Goal: Information Seeking & Learning: Learn about a topic

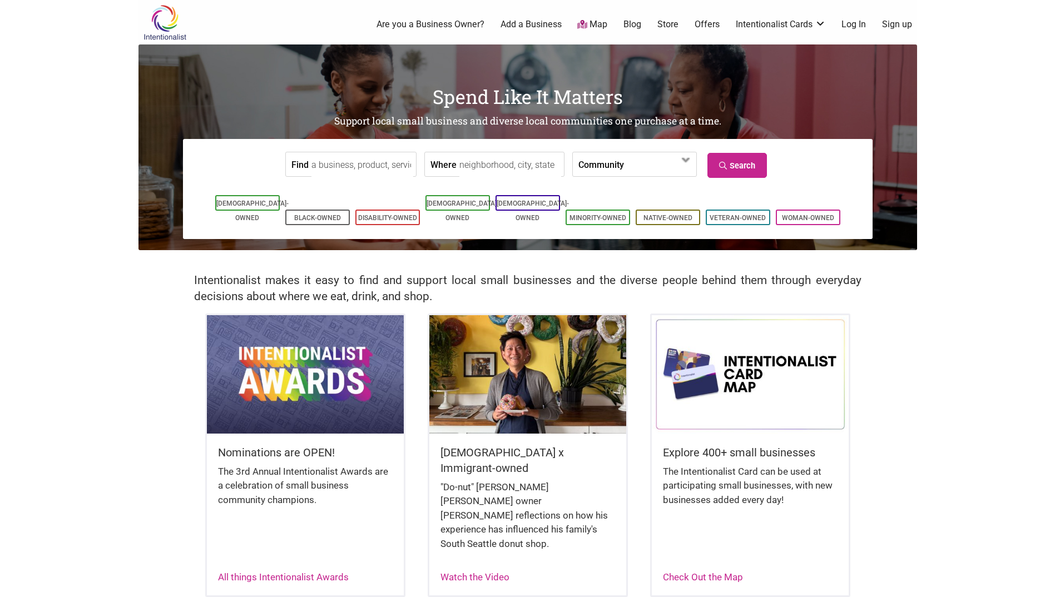
click at [366, 166] on input "Find" at bounding box center [362, 164] width 102 height 25
click at [372, 164] on input "Find" at bounding box center [362, 164] width 102 height 25
click at [506, 167] on input "Where" at bounding box center [510, 164] width 102 height 25
type input "[GEOGRAPHIC_DATA], [GEOGRAPHIC_DATA], [GEOGRAPHIC_DATA]"
click at [371, 162] on input "Find" at bounding box center [362, 164] width 102 height 25
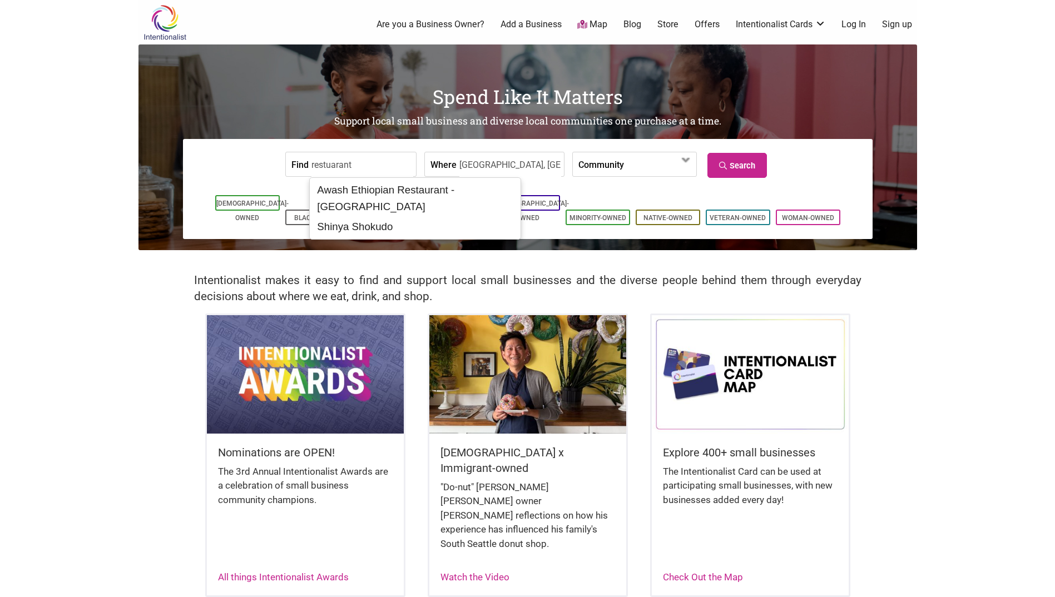
type input "restuarant"
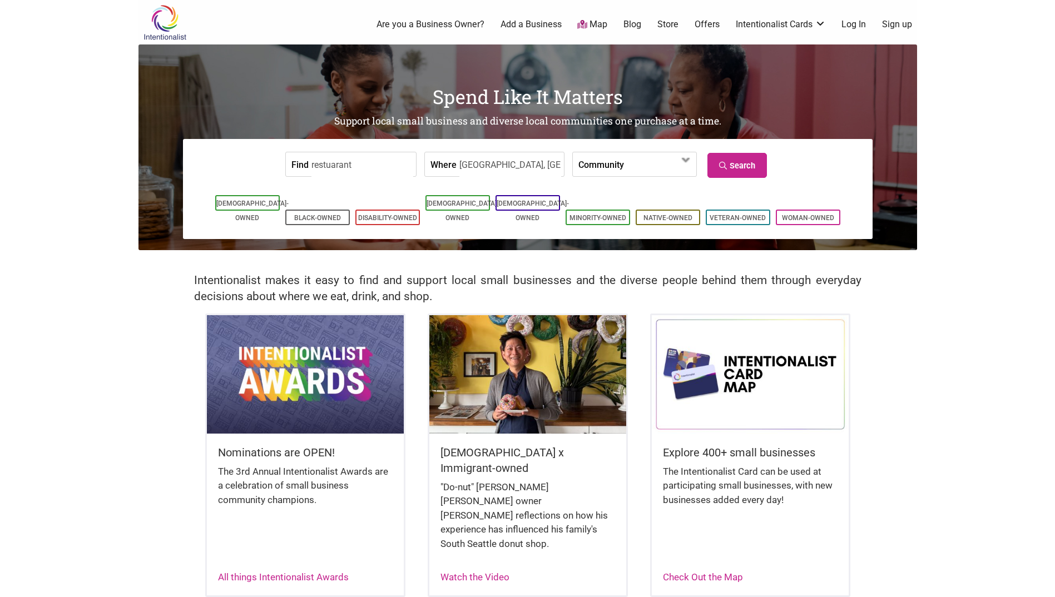
drag, startPoint x: 824, startPoint y: 76, endPoint x: 778, endPoint y: 134, distance: 73.7
click at [820, 76] on div "Spend Like It Matters Support local small business and diverse local communitie…" at bounding box center [527, 147] width 779 height 206
click at [734, 174] on link "Search" at bounding box center [737, 165] width 60 height 25
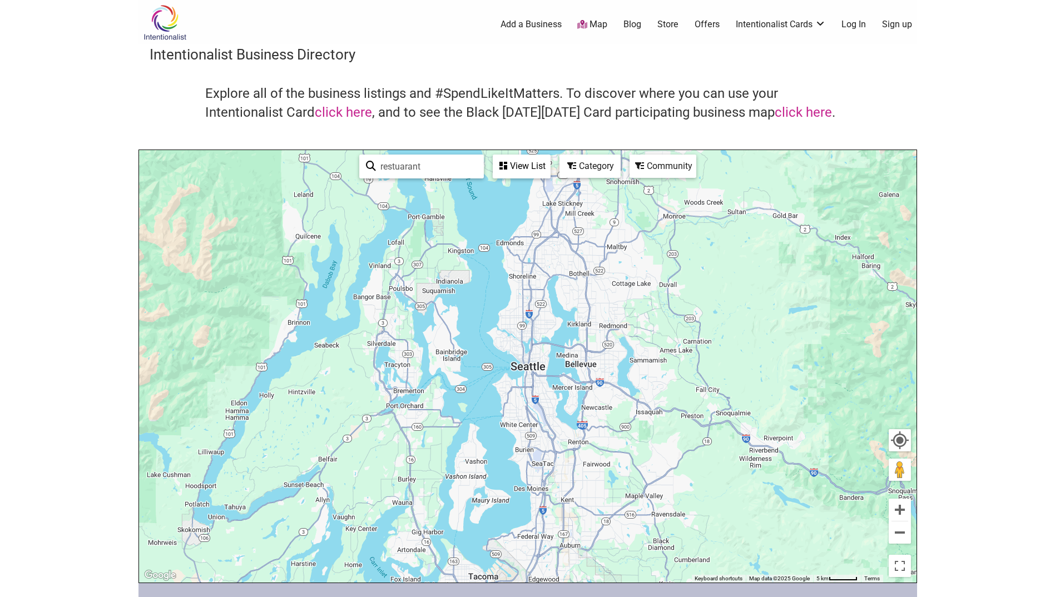
click at [549, 166] on div "Category" at bounding box center [522, 166] width 56 height 21
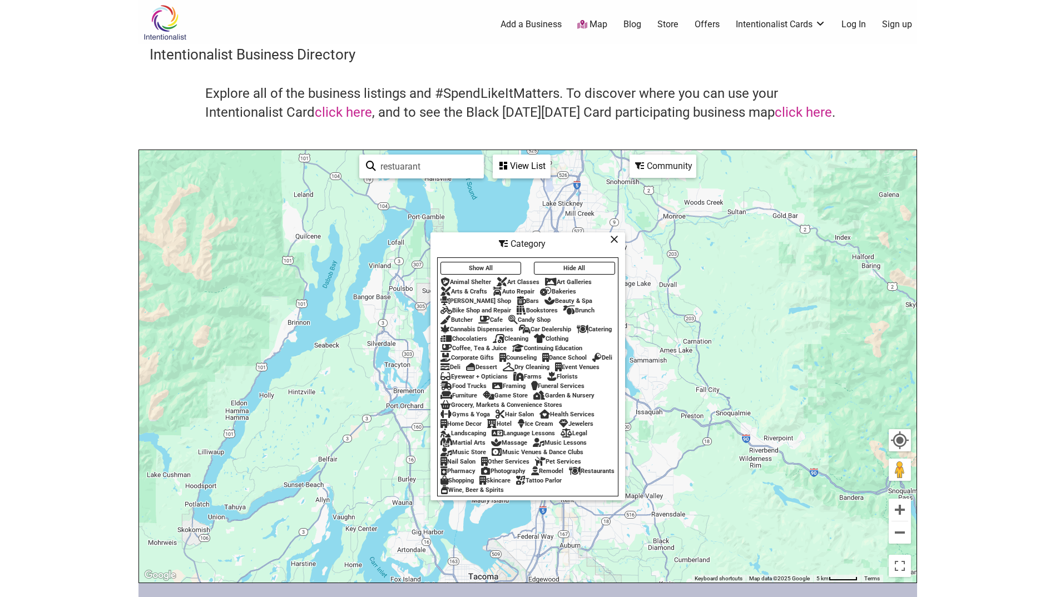
click at [569, 475] on div "Restaurants" at bounding box center [592, 471] width 46 height 7
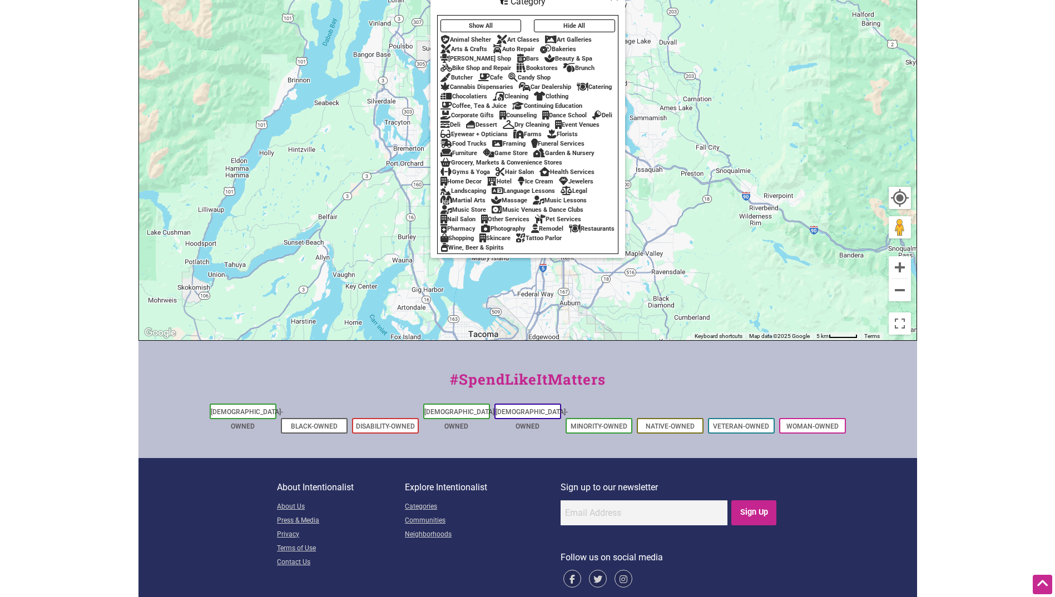
scroll to position [251, 0]
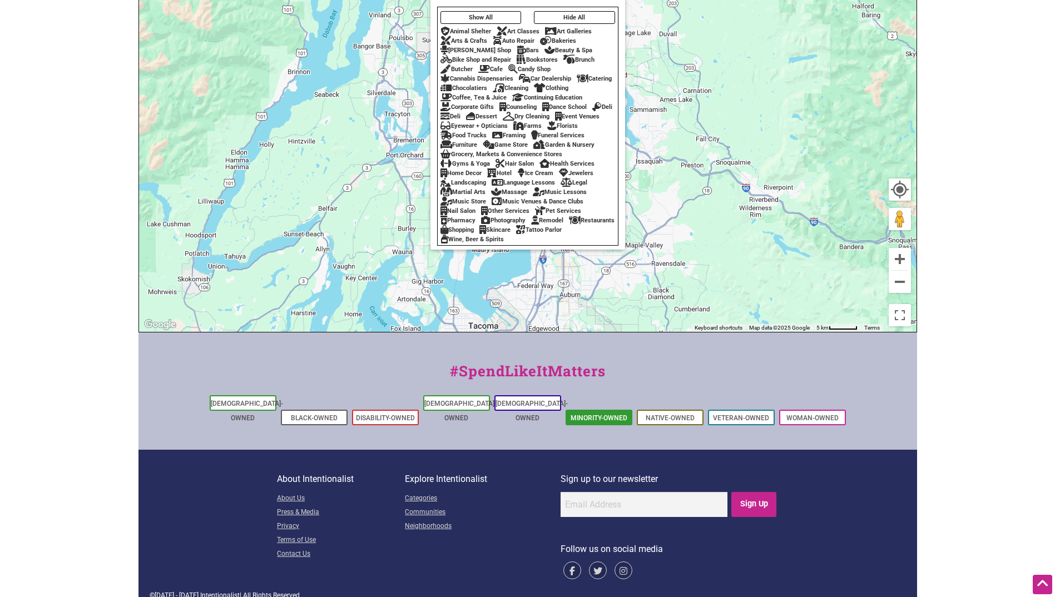
click at [601, 410] on li "Minority-Owned" at bounding box center [599, 418] width 67 height 16
click at [590, 414] on link "Minority-Owned" at bounding box center [599, 418] width 57 height 8
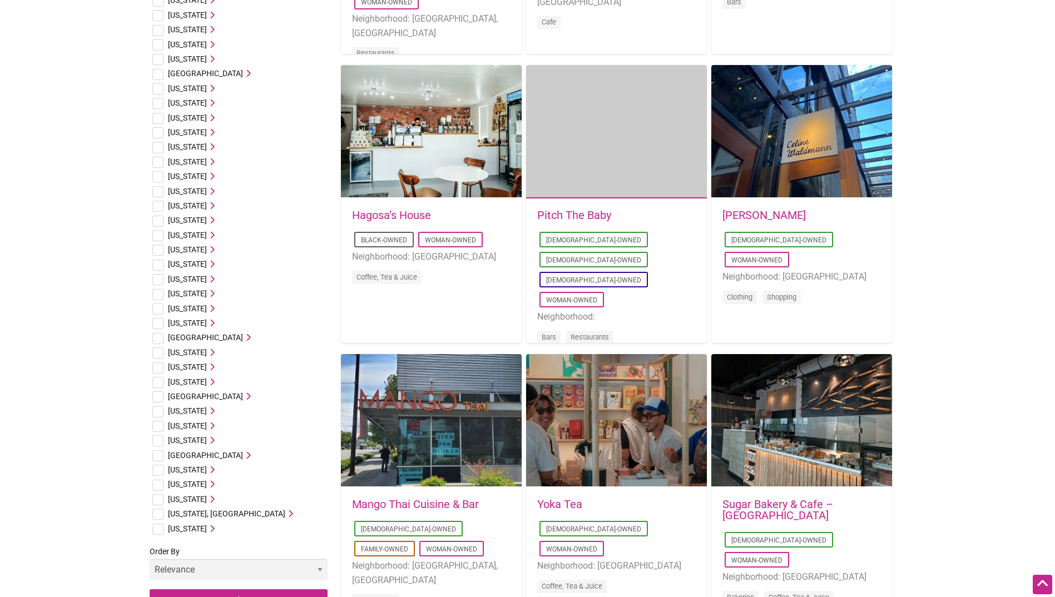
scroll to position [334, 0]
click at [158, 500] on input "checkbox" at bounding box center [157, 499] width 11 height 11
checkbox input "true"
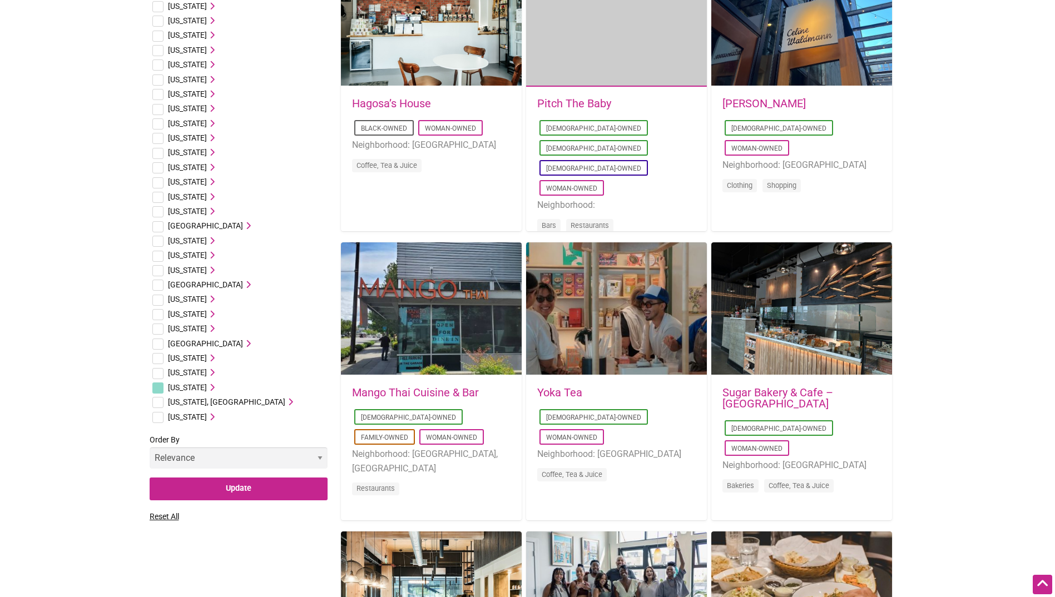
click at [214, 388] on icon at bounding box center [211, 388] width 8 height 8
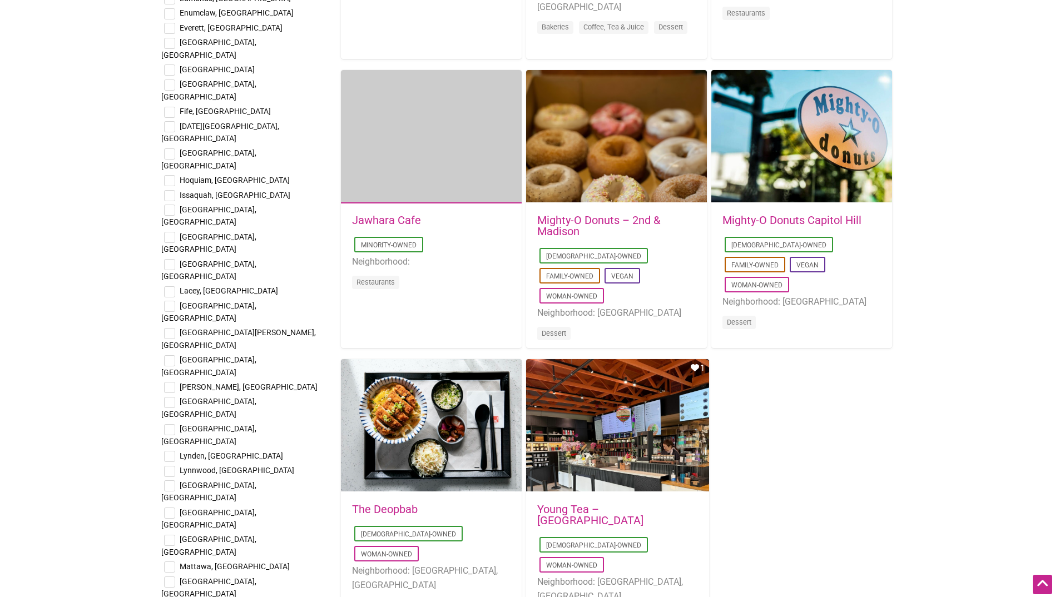
scroll to position [1502, 0]
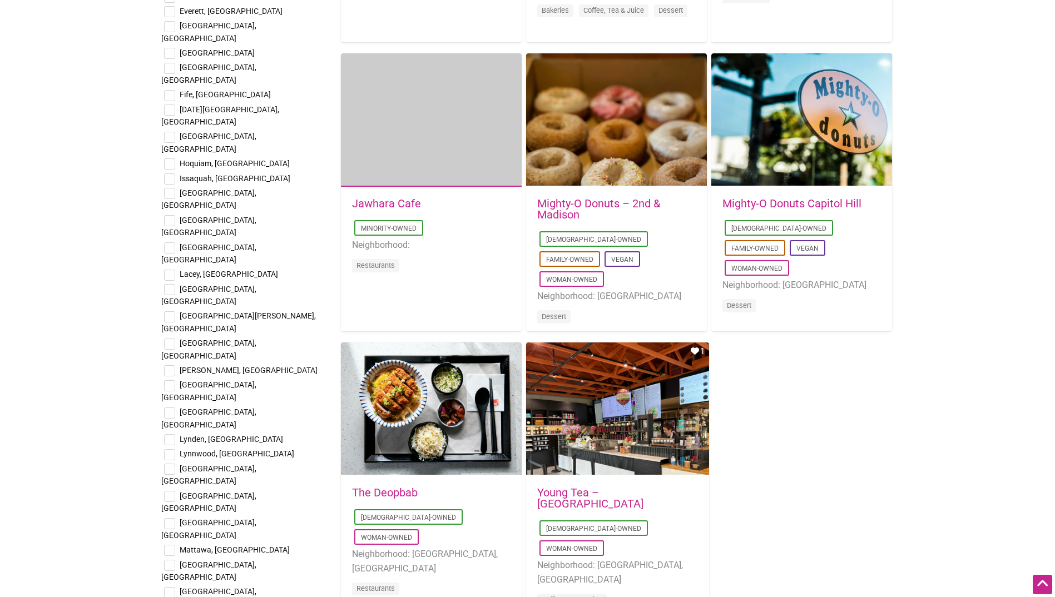
checkbox input "true"
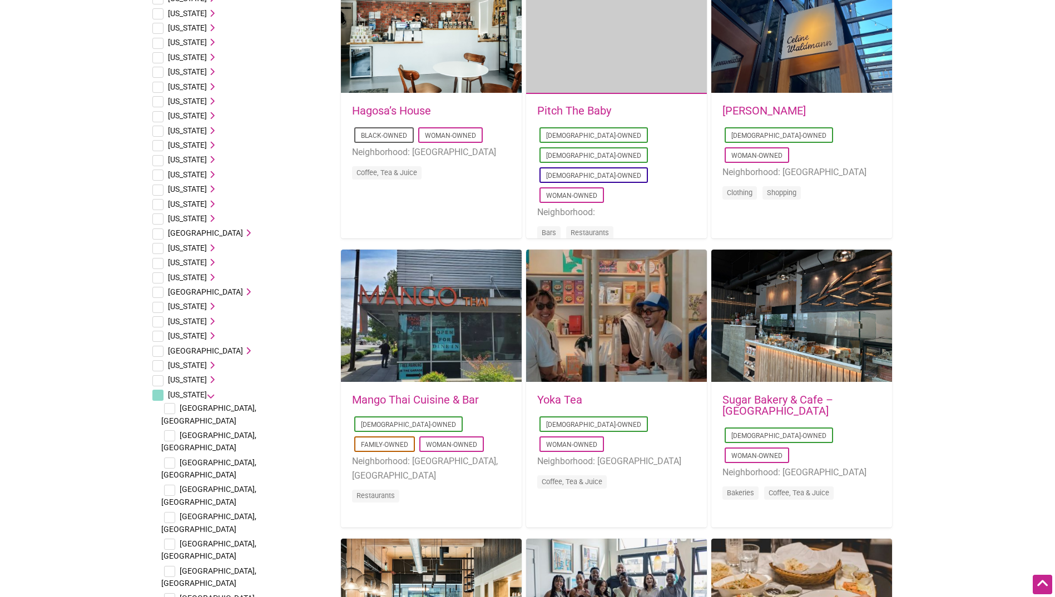
scroll to position [445, 0]
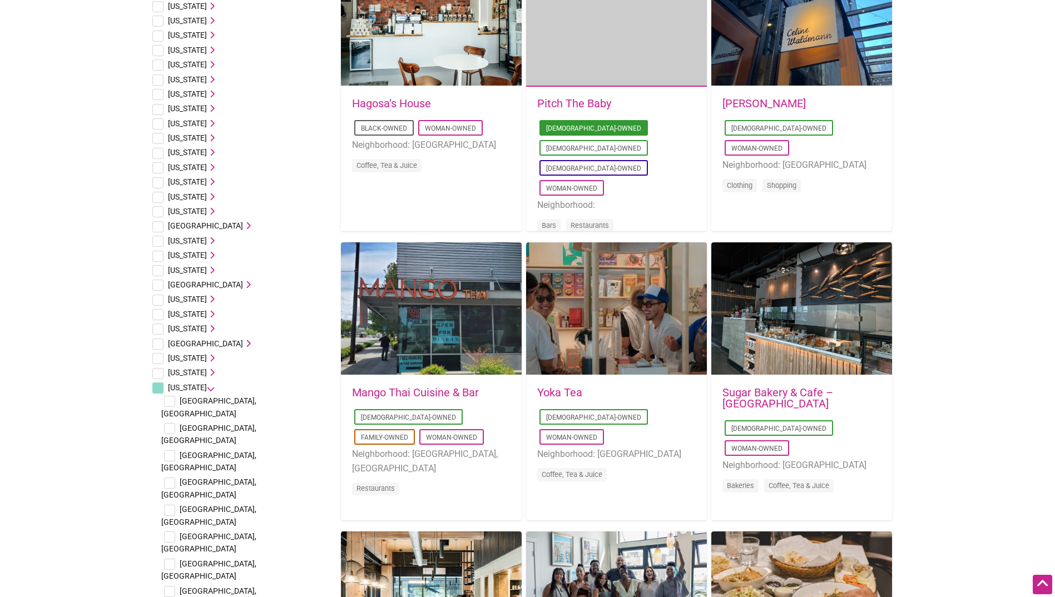
click at [570, 130] on link "[DEMOGRAPHIC_DATA]-Owned" at bounding box center [593, 129] width 95 height 8
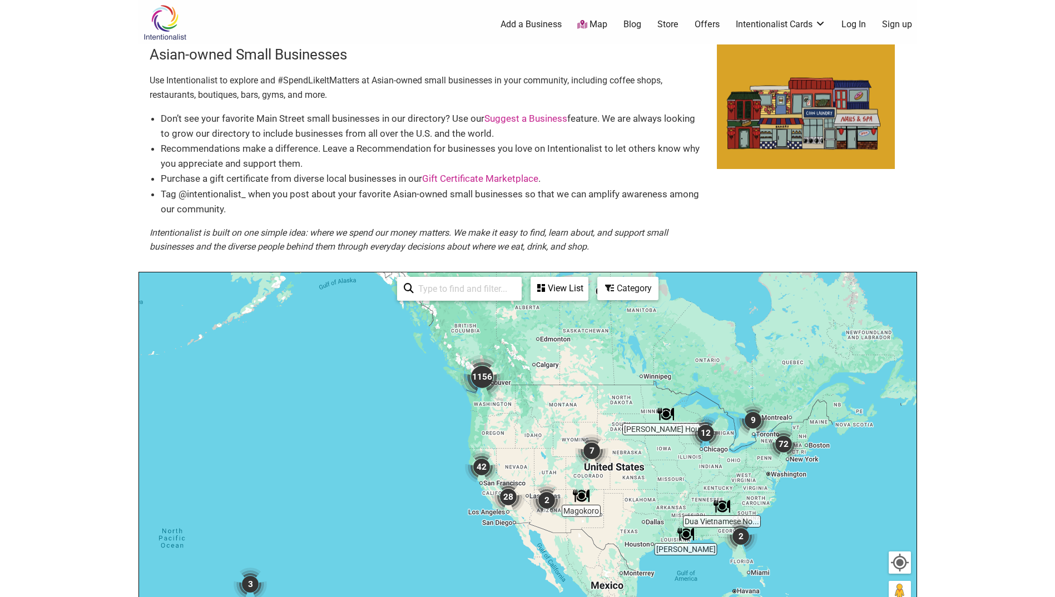
click at [468, 292] on input "search" at bounding box center [464, 289] width 101 height 22
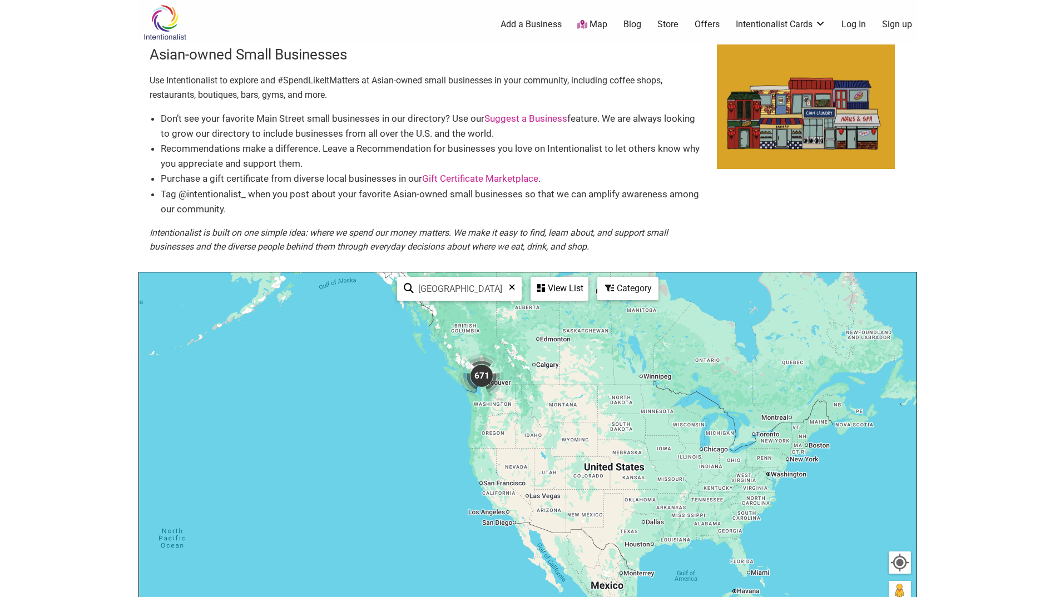
click at [567, 290] on div "View List" at bounding box center [560, 288] width 56 height 21
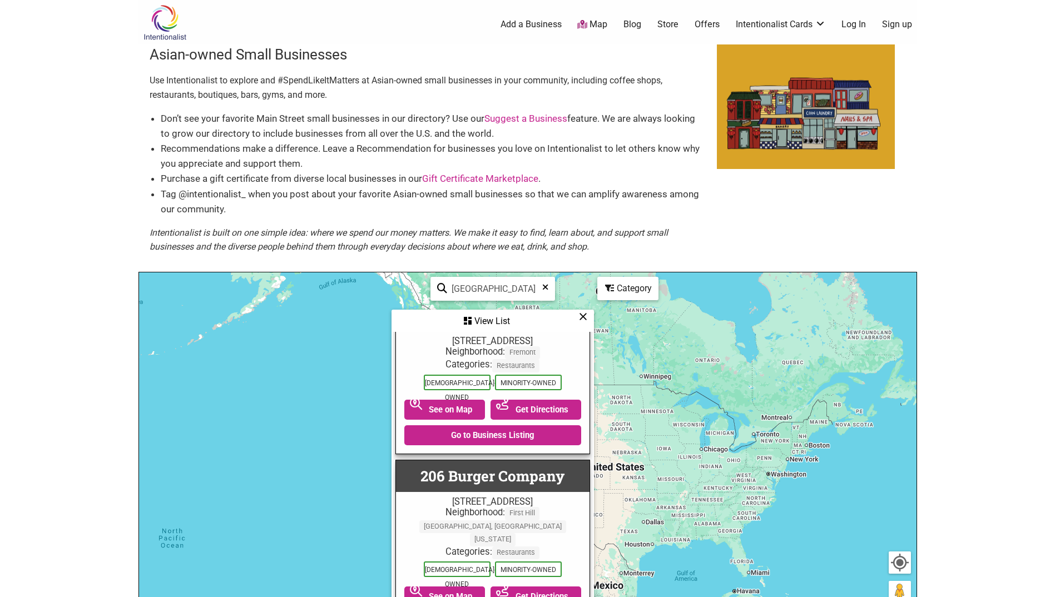
scroll to position [111, 0]
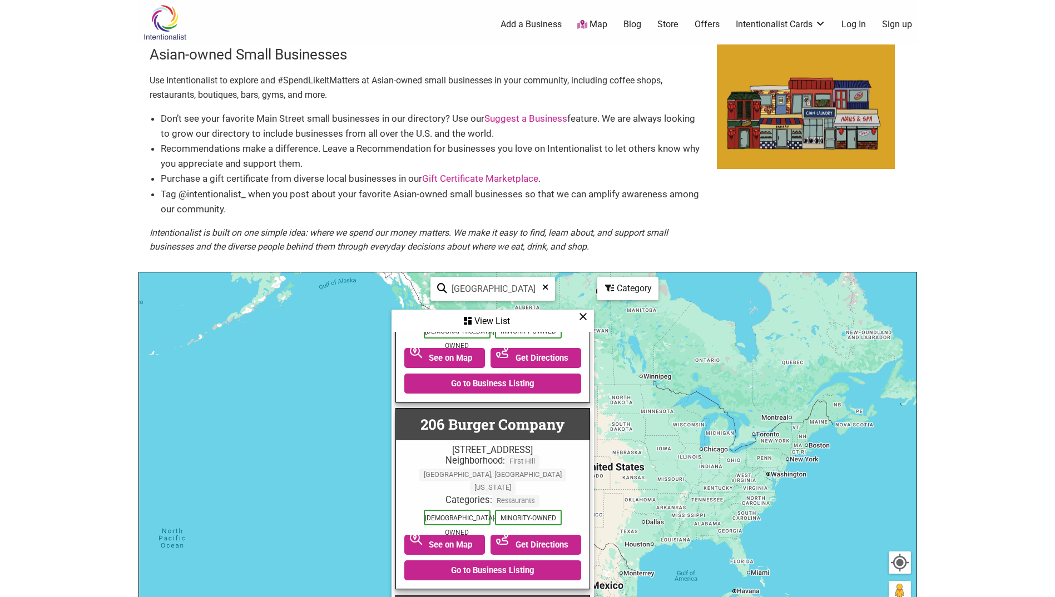
click at [479, 319] on div "View List" at bounding box center [493, 321] width 200 height 21
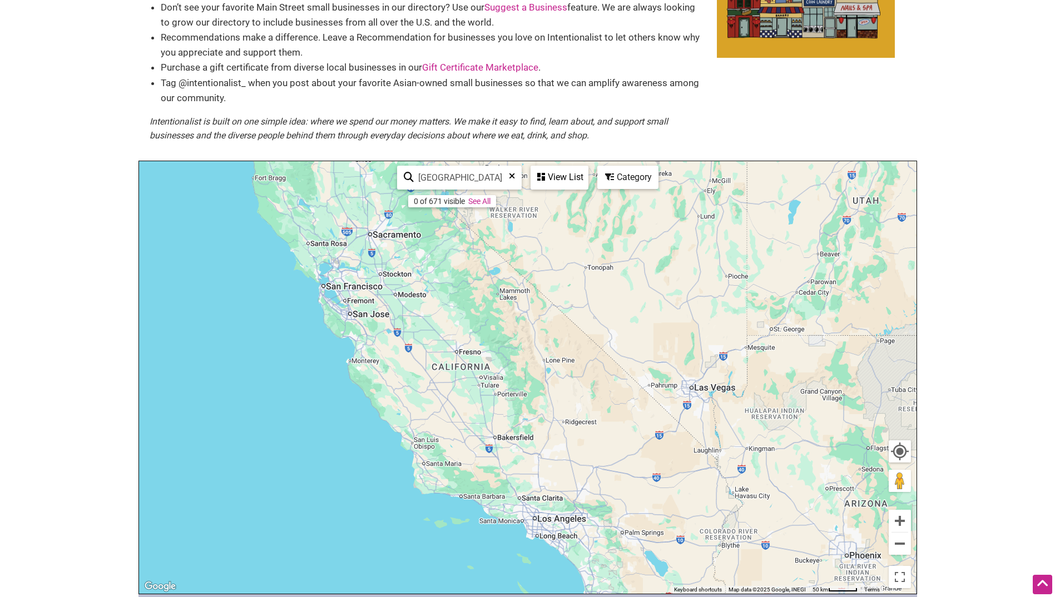
click at [485, 200] on link "See All" at bounding box center [479, 201] width 22 height 9
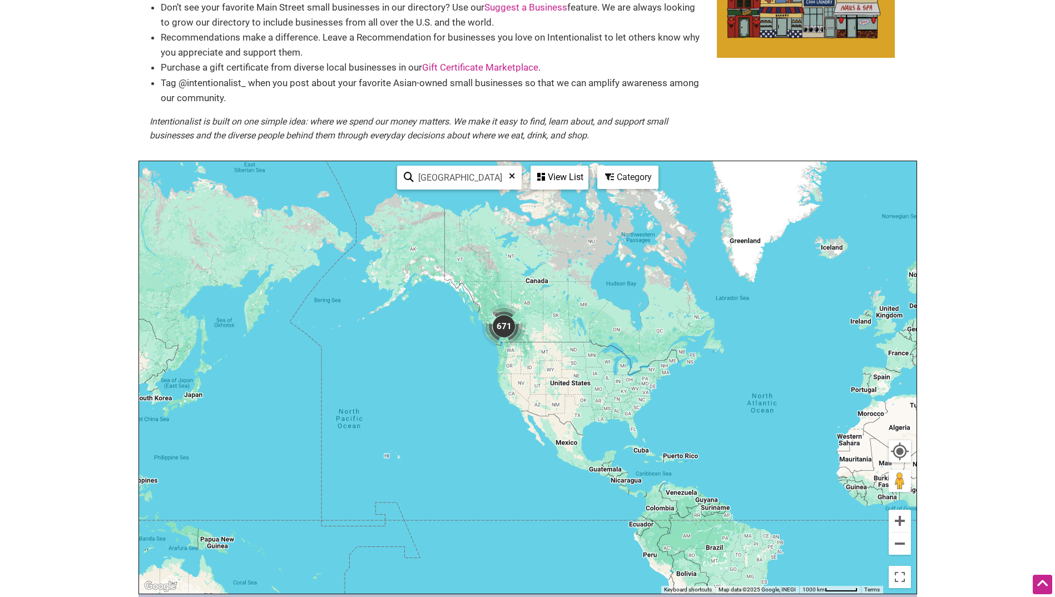
click at [561, 177] on div "View List" at bounding box center [560, 177] width 56 height 21
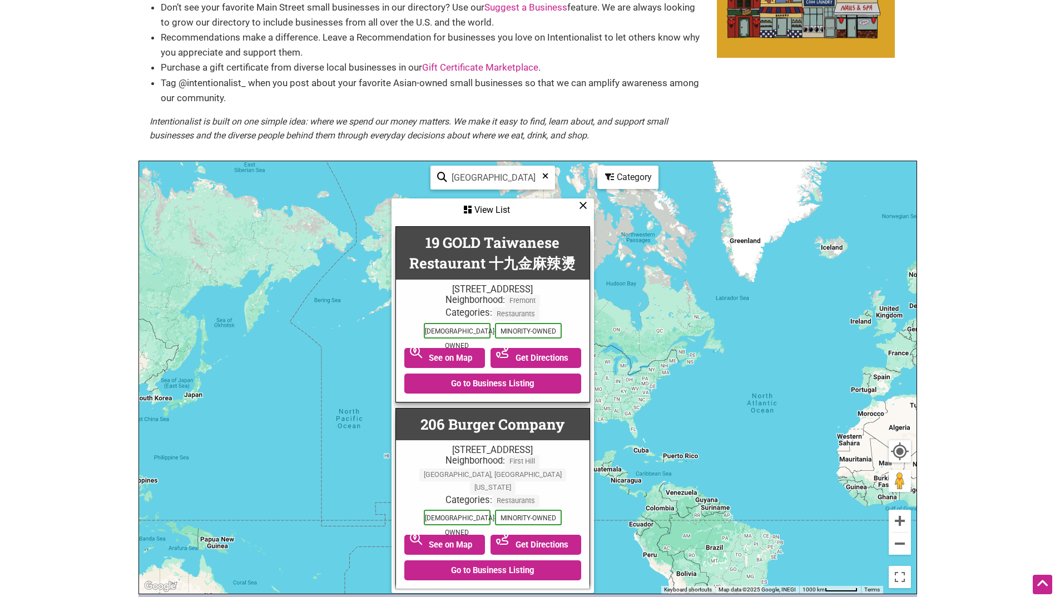
scroll to position [0, 0]
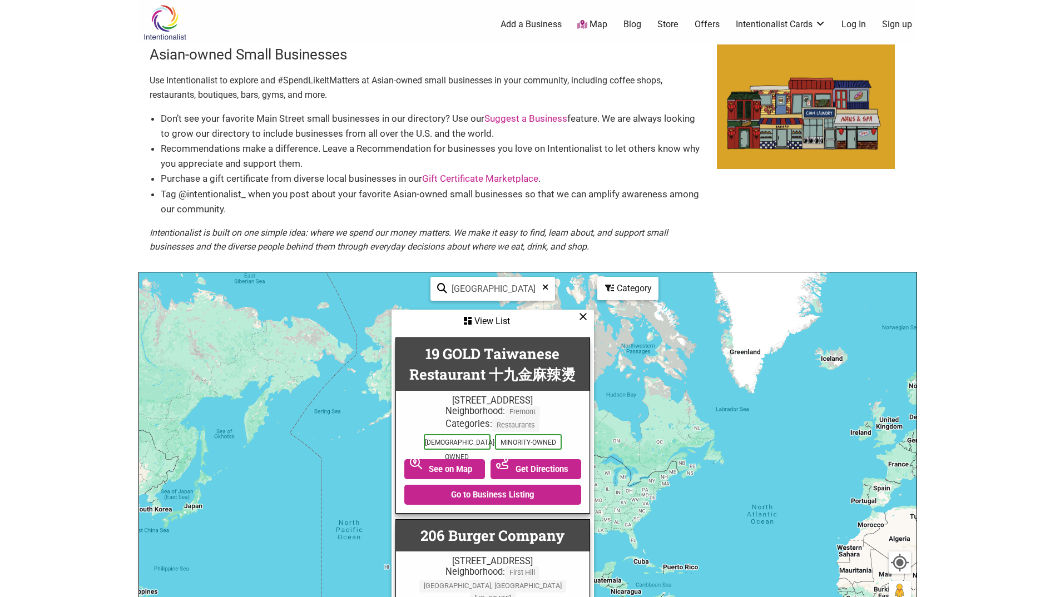
click at [491, 319] on div "View List" at bounding box center [493, 321] width 200 height 21
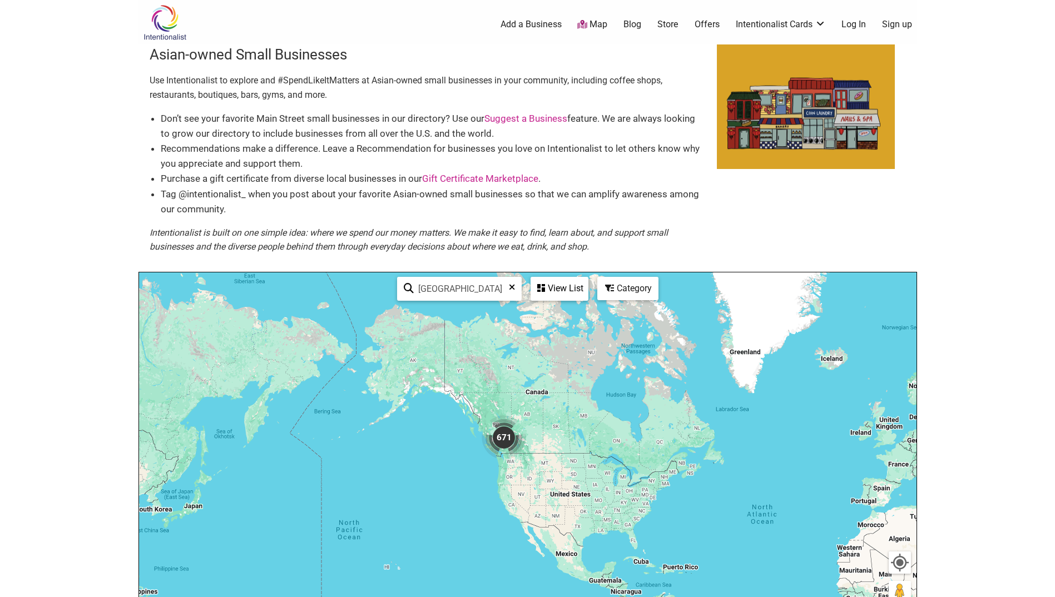
click at [452, 284] on input "seattle" at bounding box center [464, 289] width 101 height 22
type input "s"
type input "98104"
click at [501, 441] on img "104" at bounding box center [503, 437] width 53 height 53
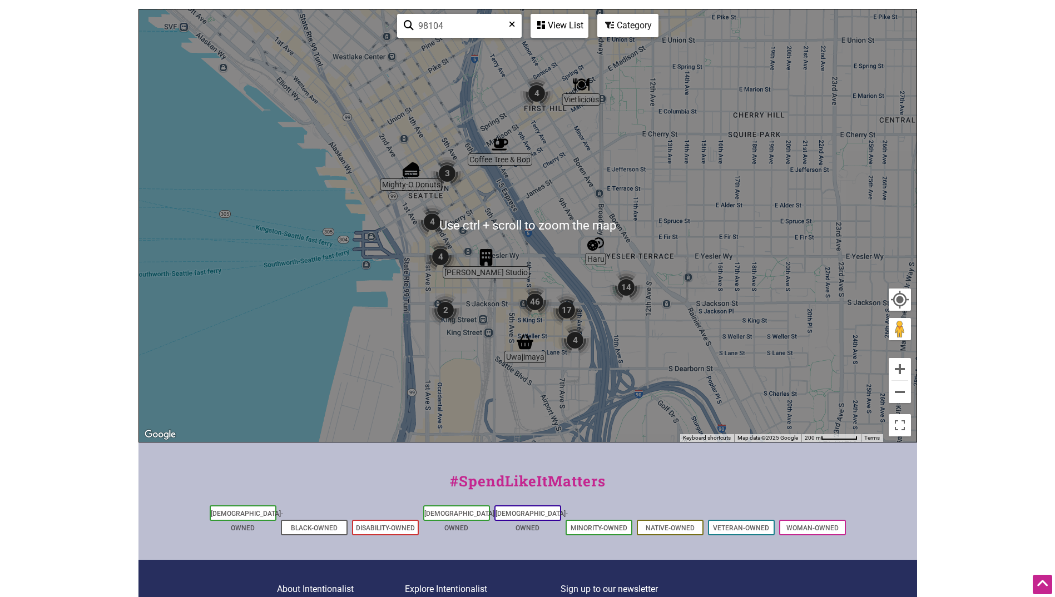
scroll to position [262, 0]
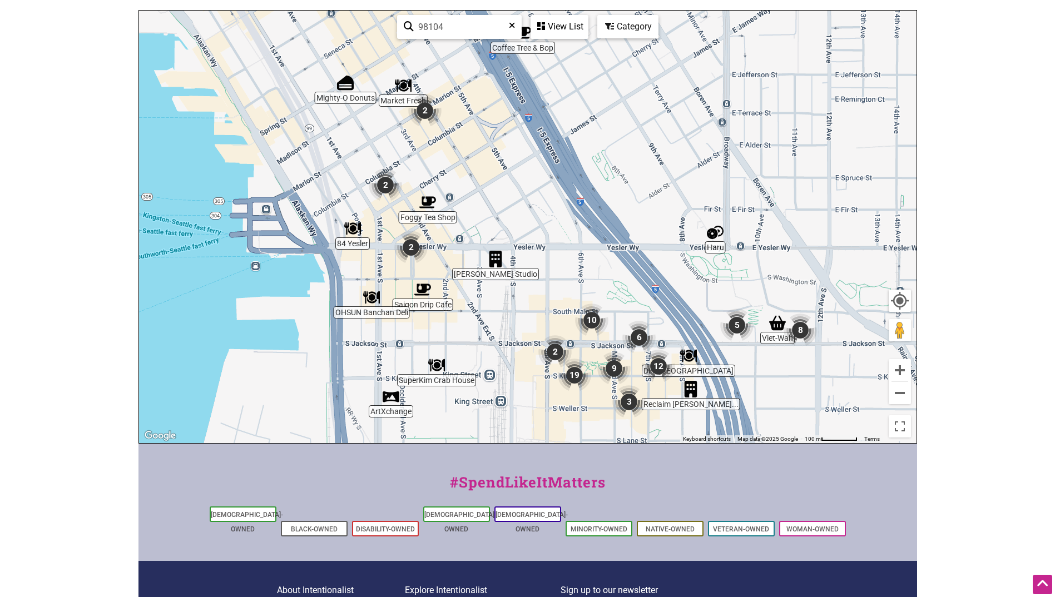
drag, startPoint x: 450, startPoint y: 221, endPoint x: 488, endPoint y: 204, distance: 41.1
click at [488, 204] on div "To navigate, press the arrow keys." at bounding box center [527, 227] width 777 height 433
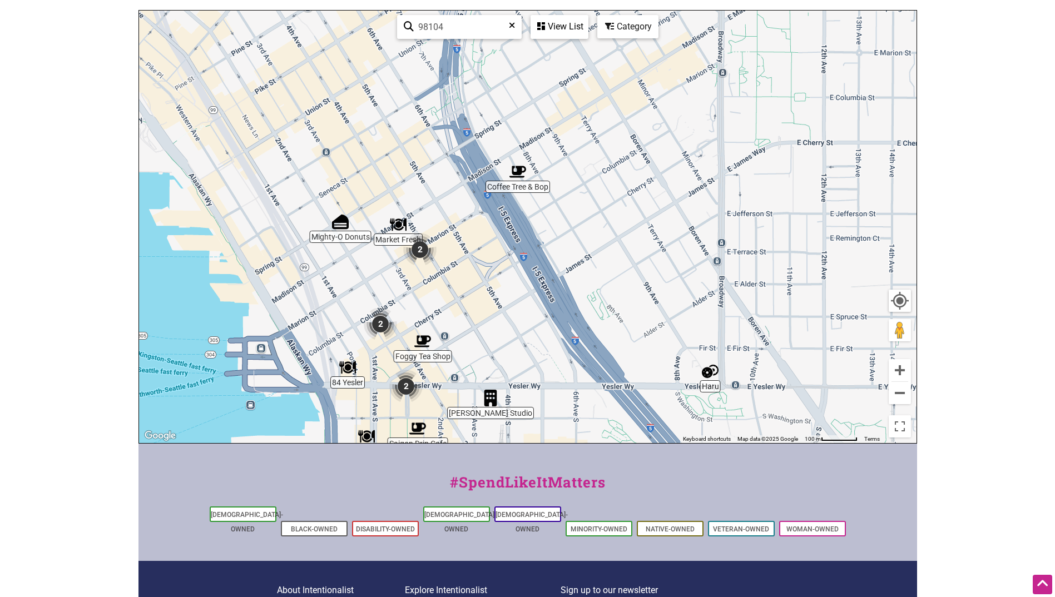
drag, startPoint x: 576, startPoint y: 116, endPoint x: 573, endPoint y: 240, distance: 124.0
click at [573, 240] on div "To navigate, press the arrow keys." at bounding box center [527, 227] width 777 height 433
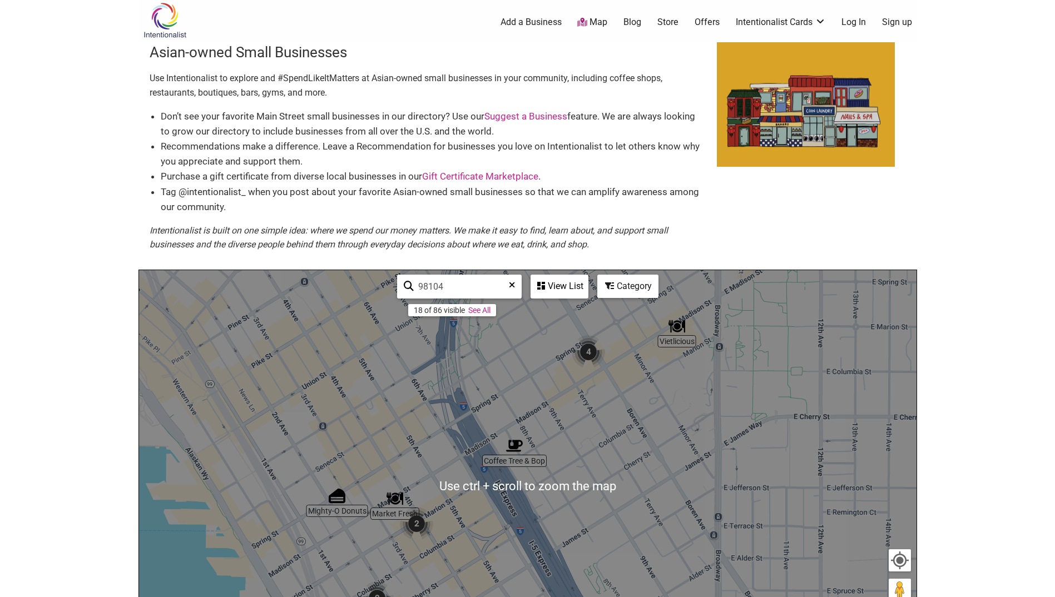
scroll to position [0, 0]
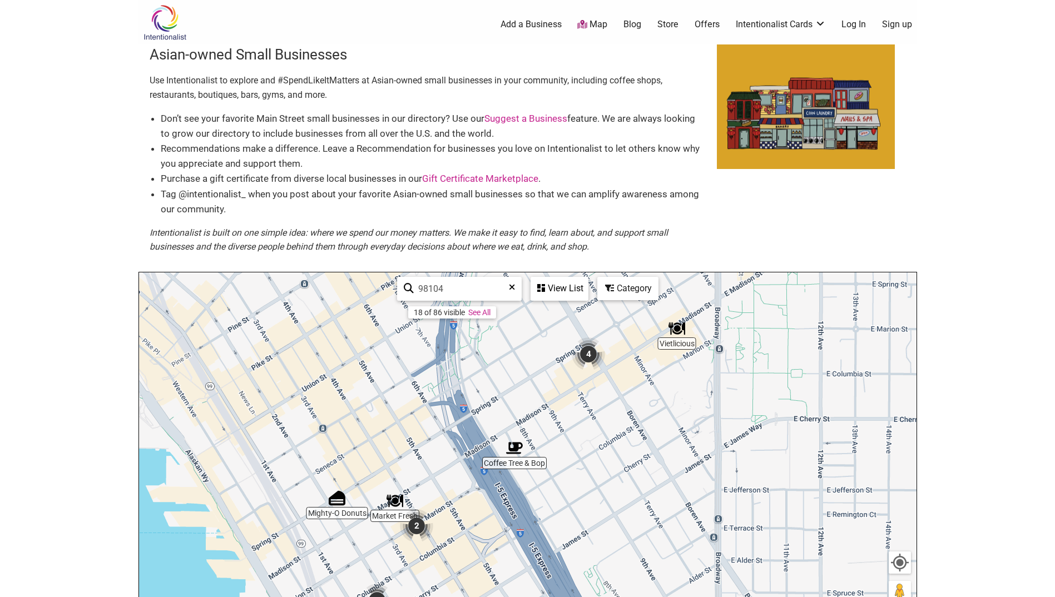
click at [155, 18] on img at bounding box center [164, 22] width 53 height 36
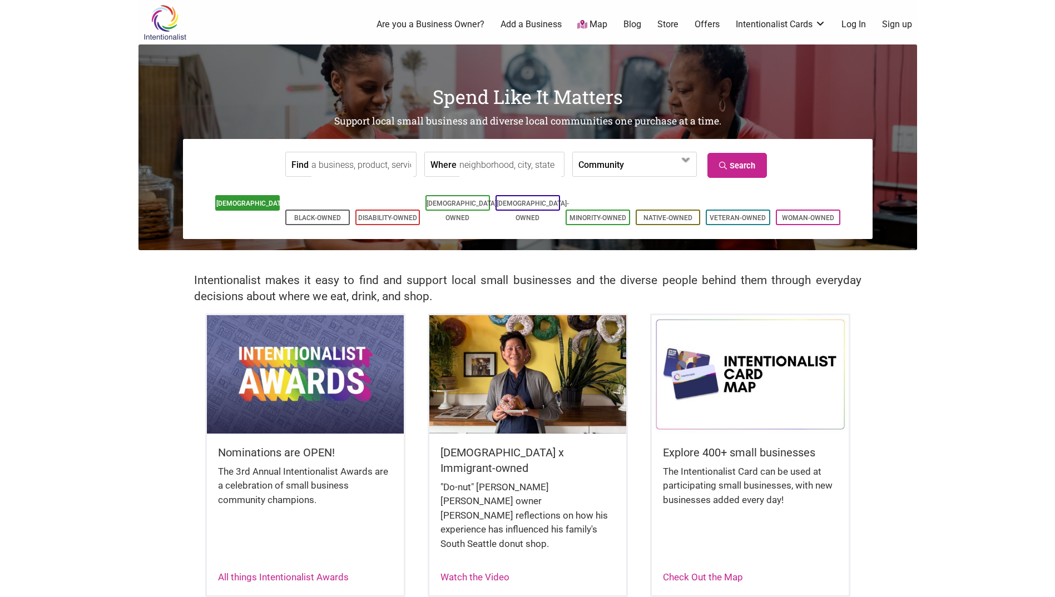
click at [239, 199] on li "[DEMOGRAPHIC_DATA]-Owned" at bounding box center [247, 203] width 65 height 16
click at [354, 163] on input "Find" at bounding box center [362, 164] width 102 height 25
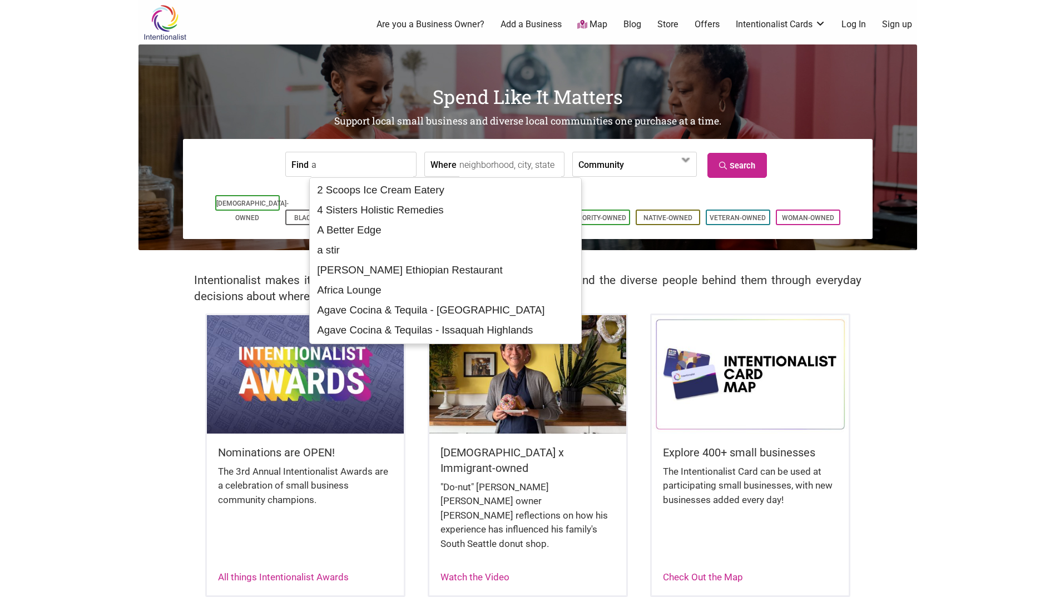
type input "a"
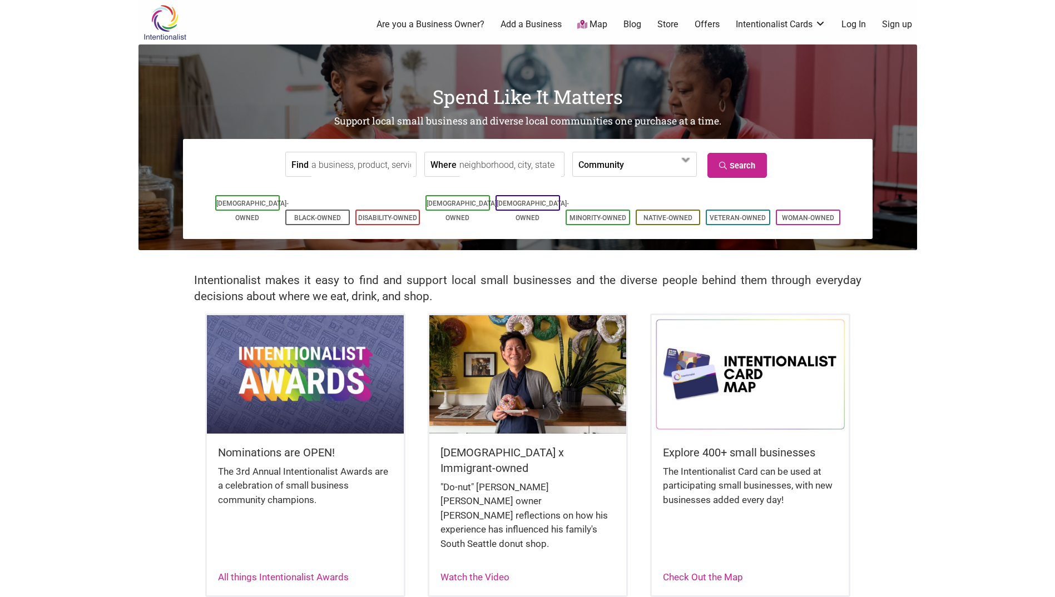
click at [479, 164] on input "Where" at bounding box center [510, 164] width 102 height 25
type input "[GEOGRAPHIC_DATA], [GEOGRAPHIC_DATA], [GEOGRAPHIC_DATA]"
click at [683, 165] on span at bounding box center [686, 160] width 18 height 18
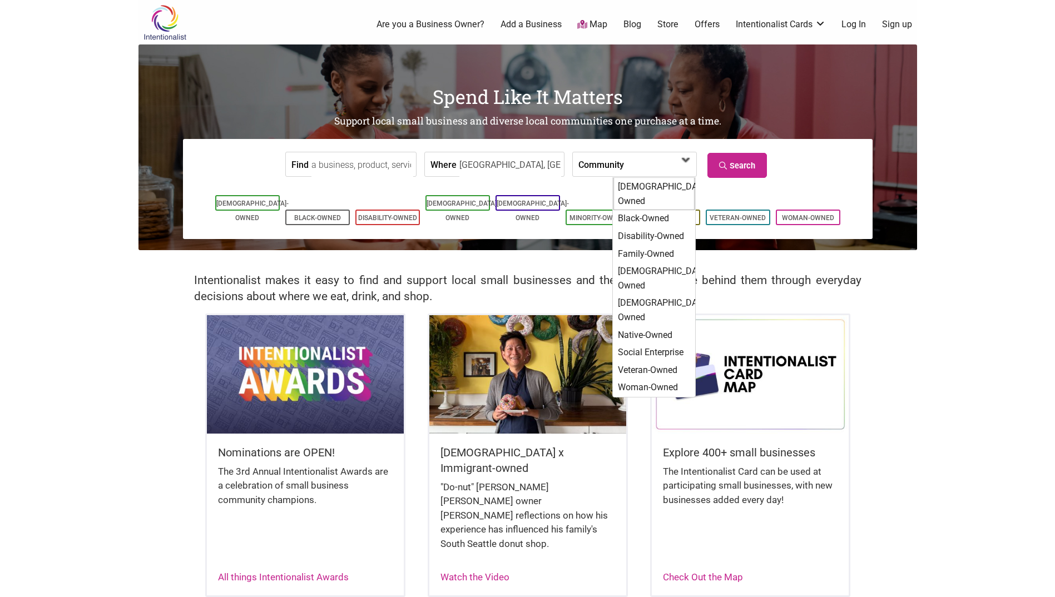
click at [670, 189] on div "[DEMOGRAPHIC_DATA]-Owned" at bounding box center [653, 193] width 81 height 33
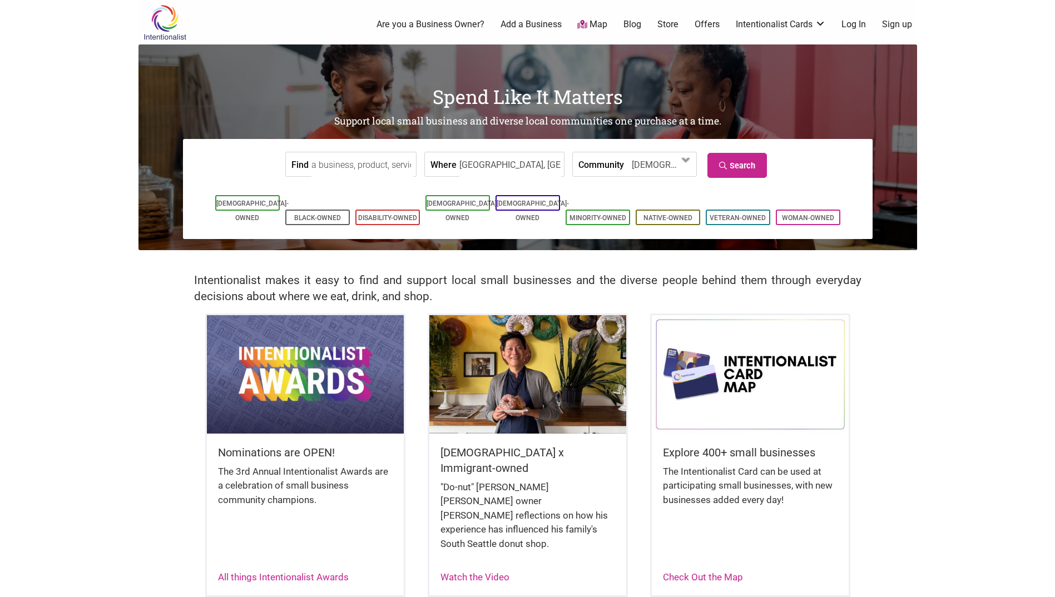
click at [369, 167] on input "Find" at bounding box center [362, 164] width 102 height 25
type input "e"
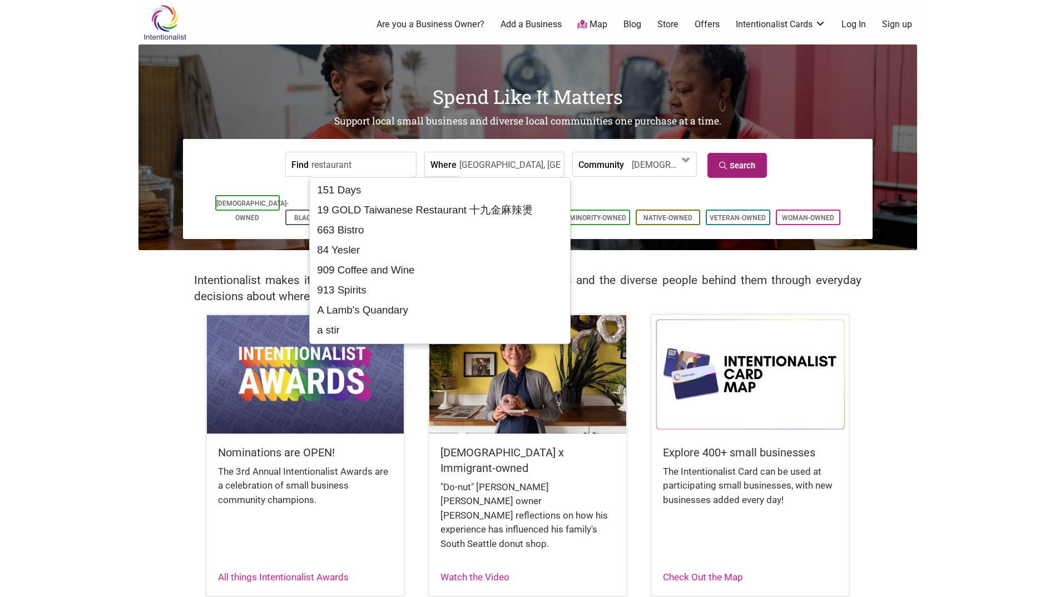
type input "restaurant"
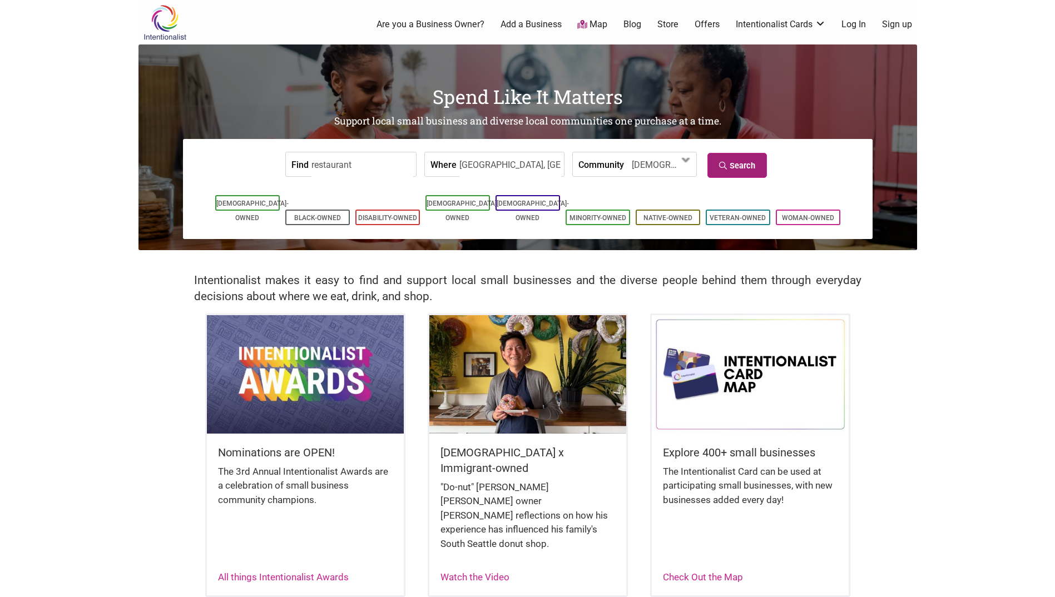
click at [749, 163] on link "Search" at bounding box center [737, 165] width 60 height 25
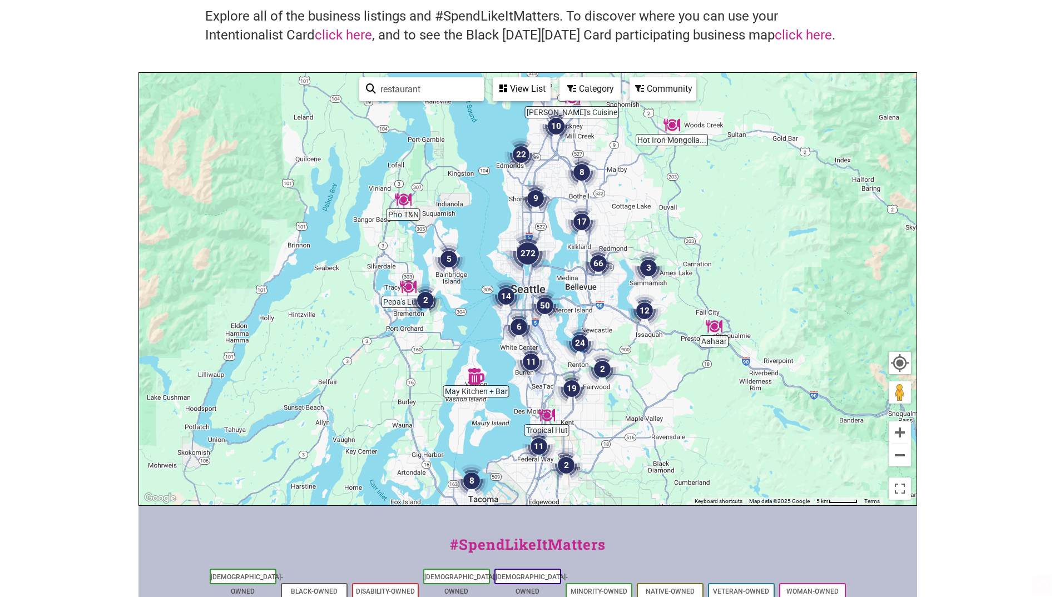
scroll to position [93, 0]
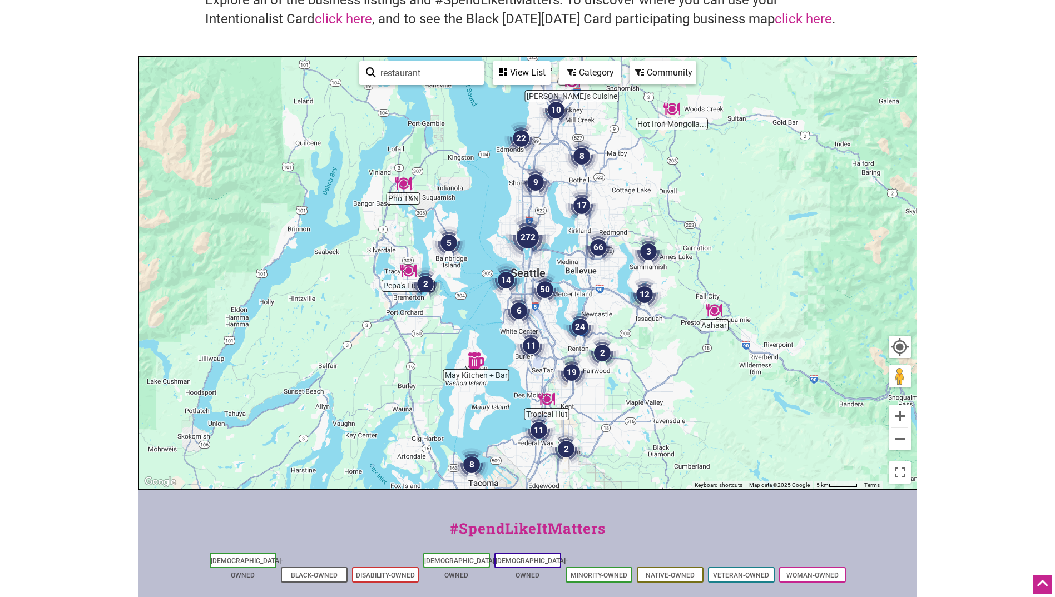
click at [513, 78] on div "View List" at bounding box center [522, 72] width 56 height 21
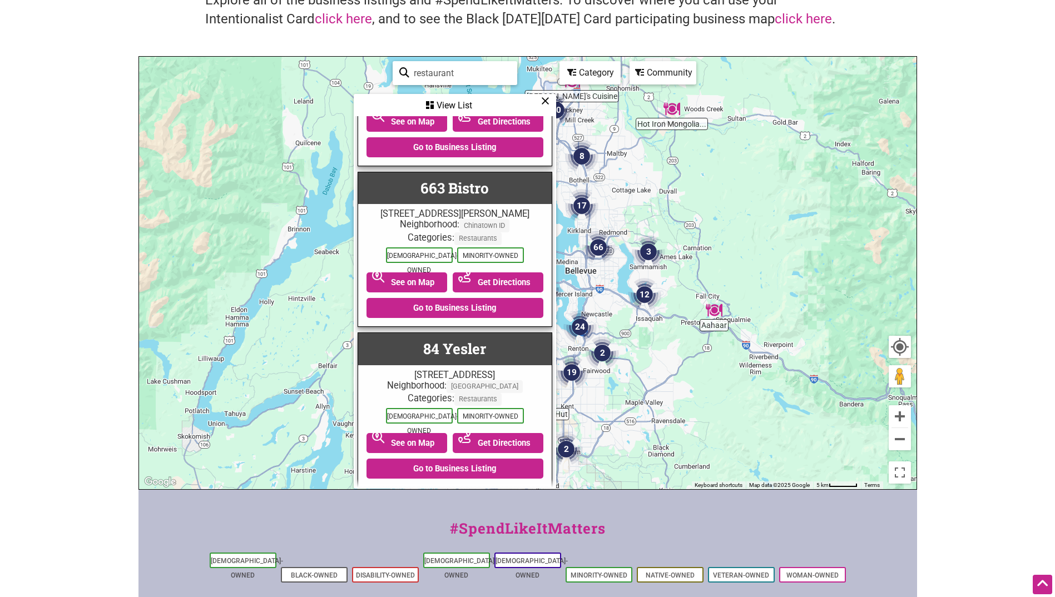
scroll to position [1168, 0]
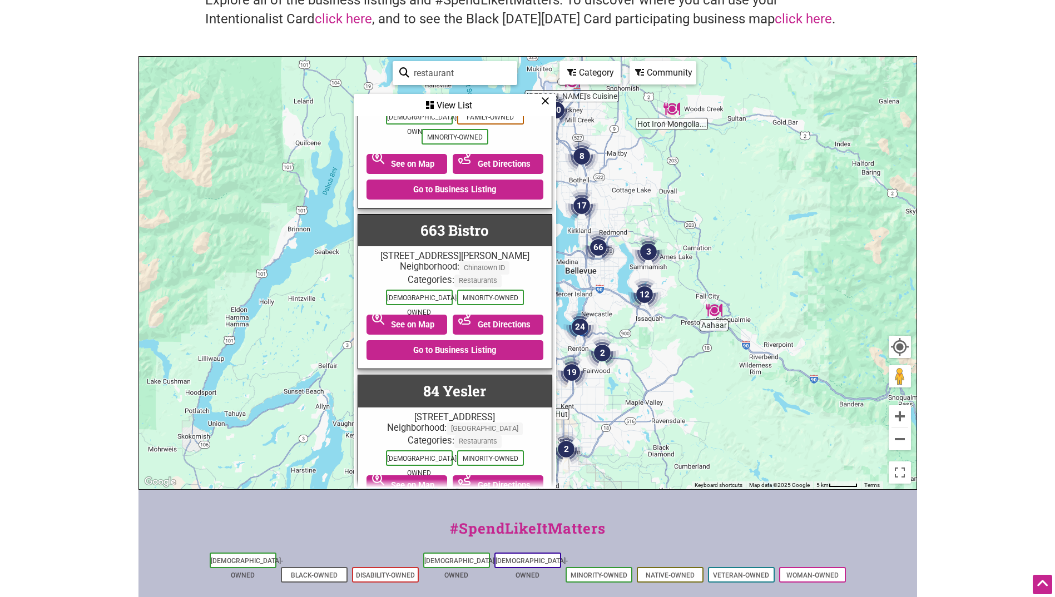
click at [555, 95] on div "Category" at bounding box center [455, 105] width 200 height 21
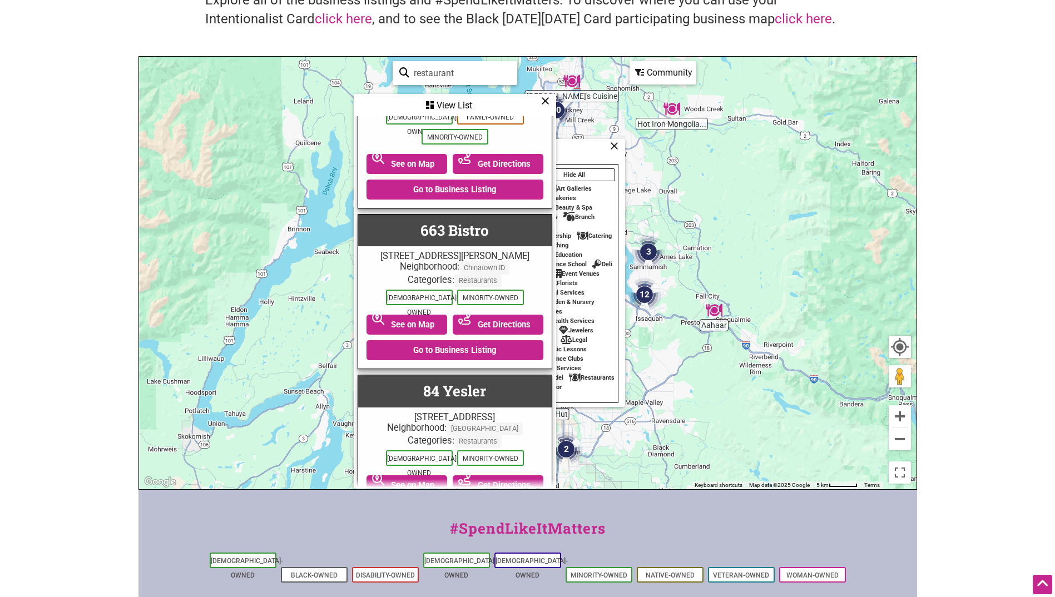
click at [544, 101] on icon at bounding box center [545, 101] width 8 height 1
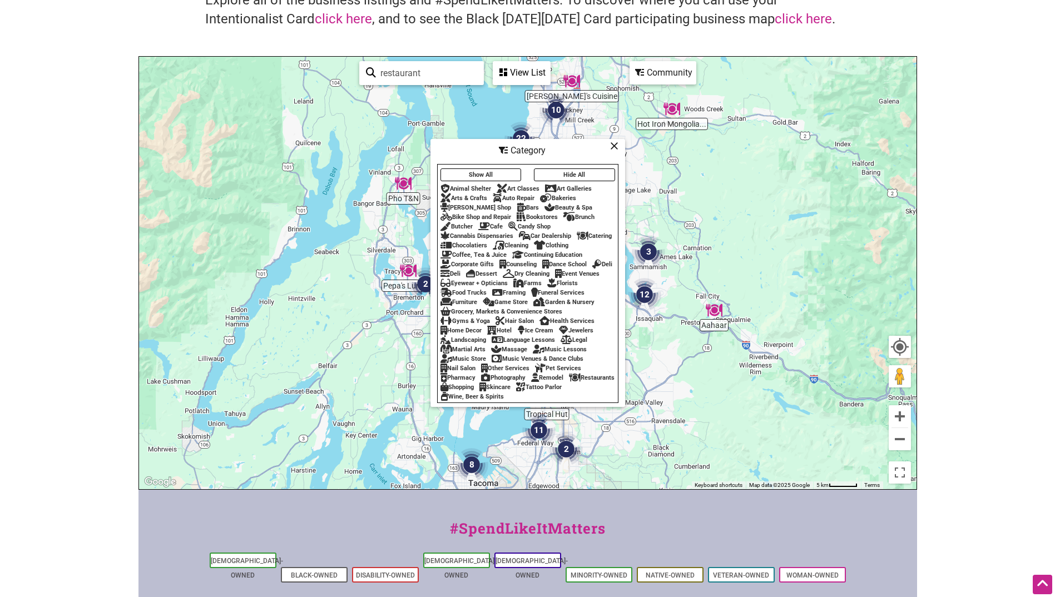
click at [593, 232] on div "Catering" at bounding box center [594, 235] width 35 height 7
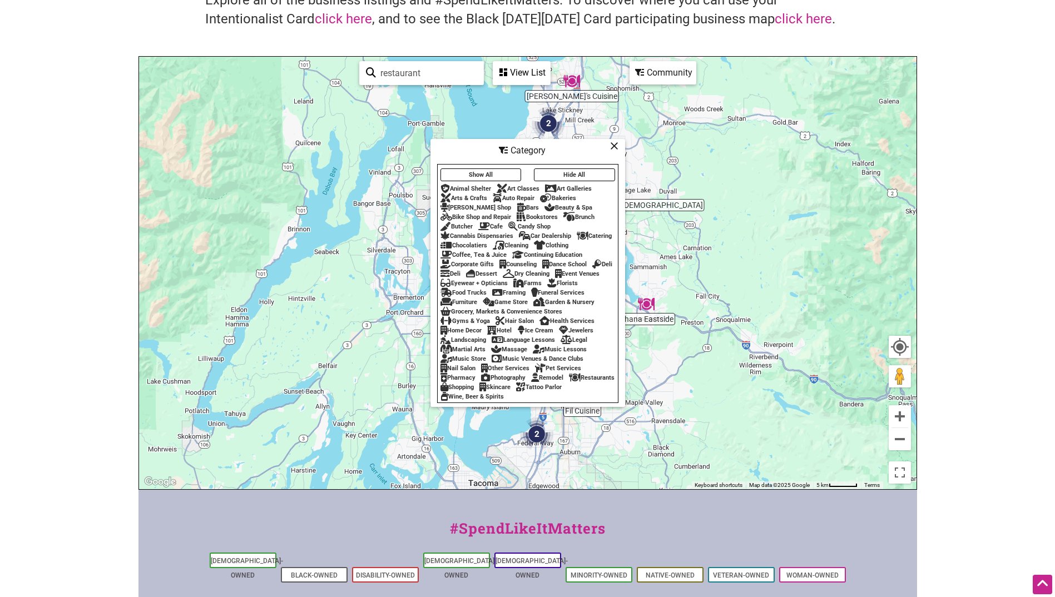
click at [612, 146] on icon at bounding box center [614, 146] width 8 height 1
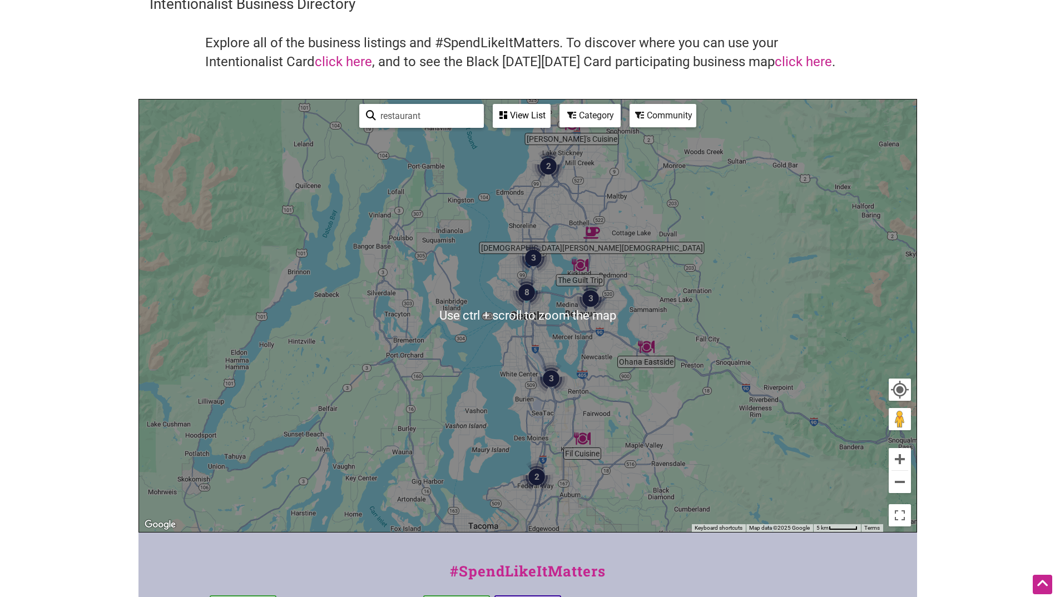
scroll to position [0, 0]
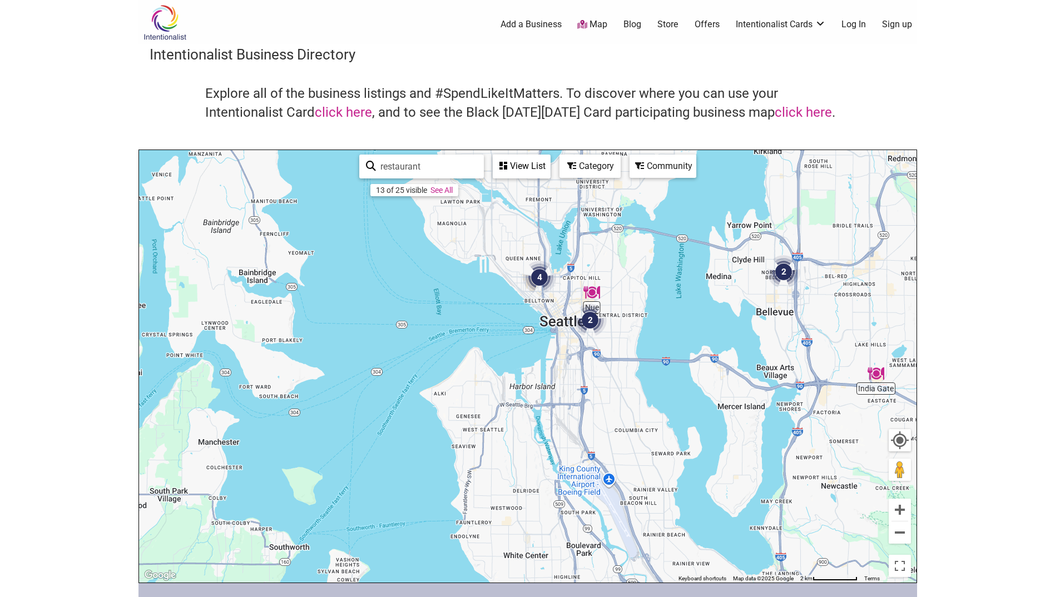
drag, startPoint x: 527, startPoint y: 331, endPoint x: 628, endPoint y: 407, distance: 126.7
click at [621, 419] on div "To navigate, press the arrow keys." at bounding box center [527, 366] width 777 height 433
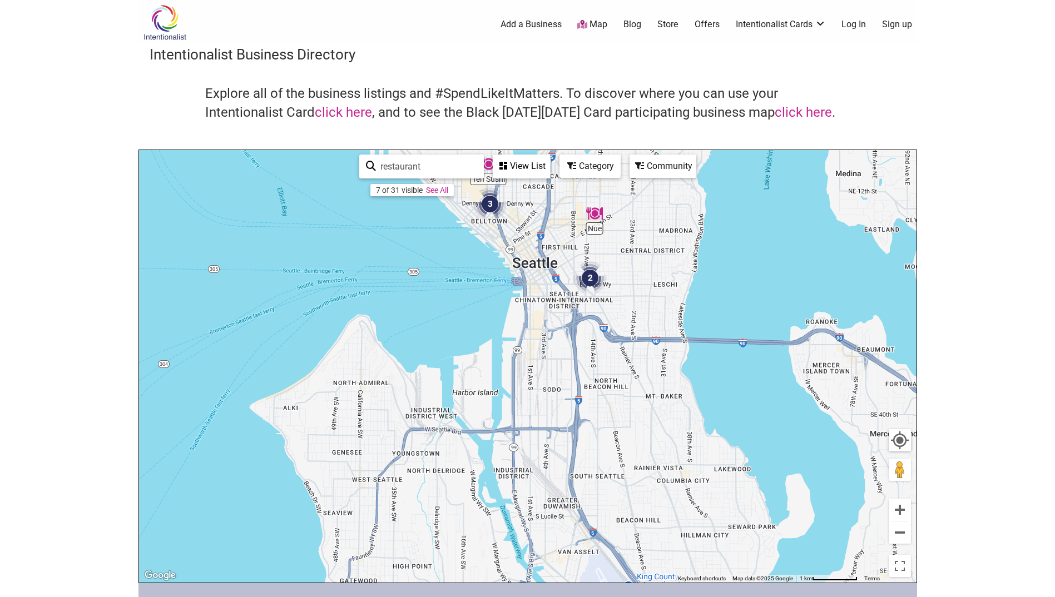
drag, startPoint x: 576, startPoint y: 338, endPoint x: 592, endPoint y: 388, distance: 53.1
click at [592, 388] on div "To navigate, press the arrow keys." at bounding box center [527, 366] width 777 height 433
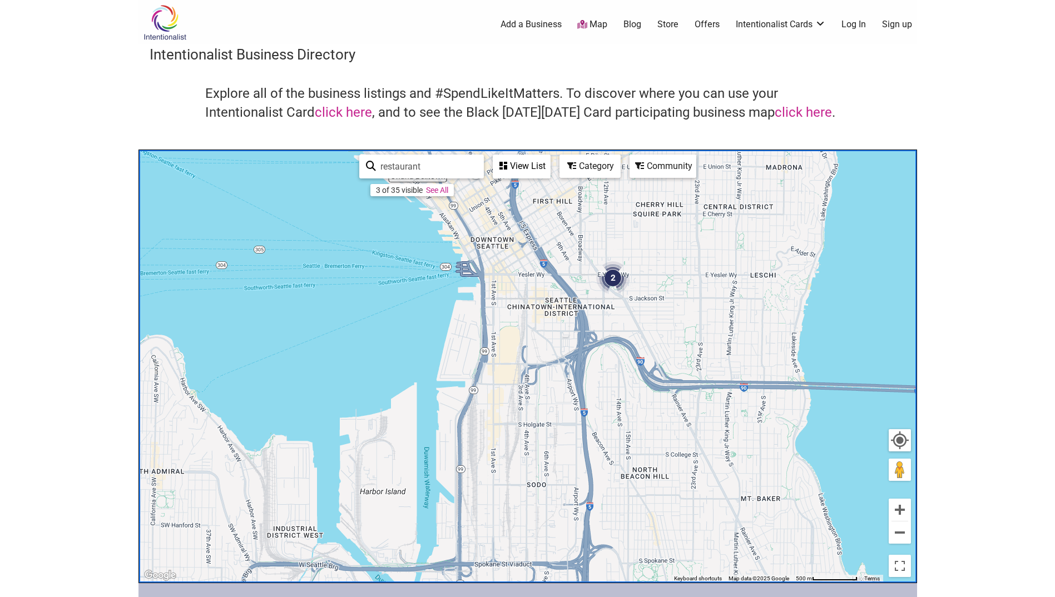
click at [611, 283] on img "2" at bounding box center [613, 278] width 42 height 42
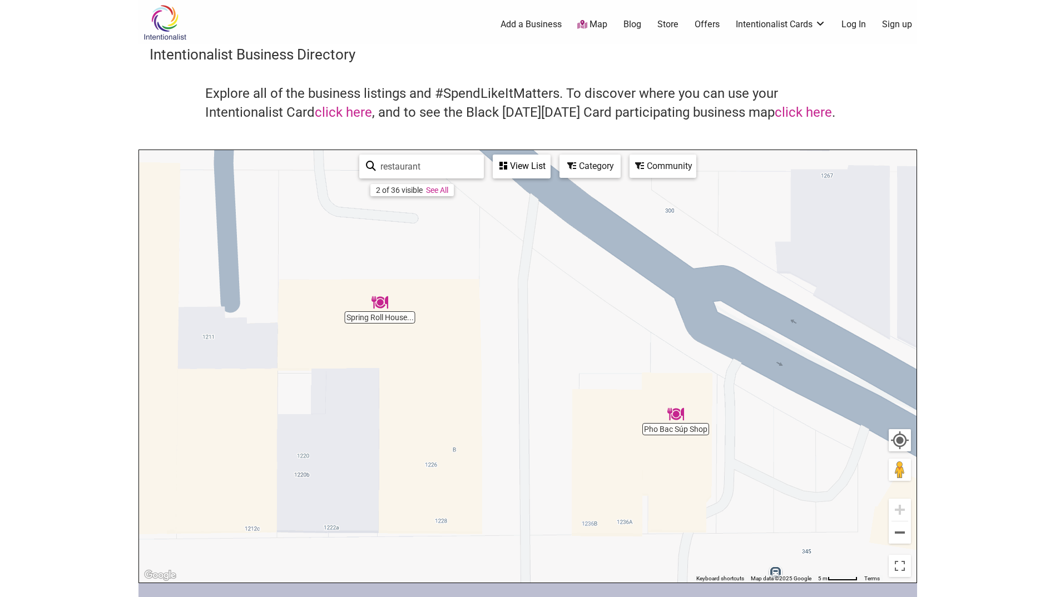
click at [671, 425] on img "Pho Bac Súp Shop" at bounding box center [676, 415] width 26 height 26
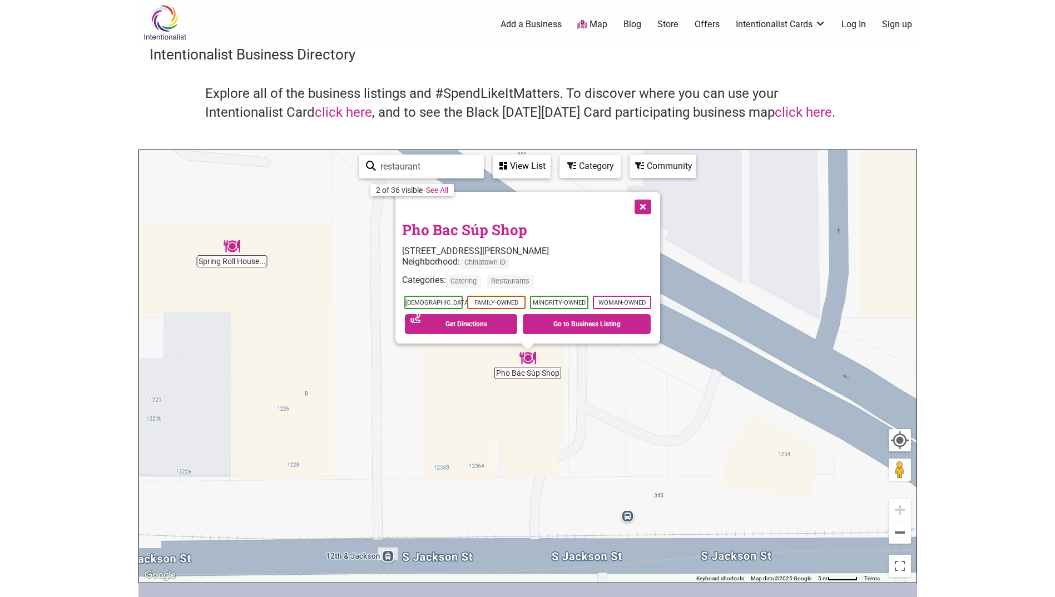
click at [505, 226] on link "Pho Bac Súp Shop" at bounding box center [464, 229] width 125 height 19
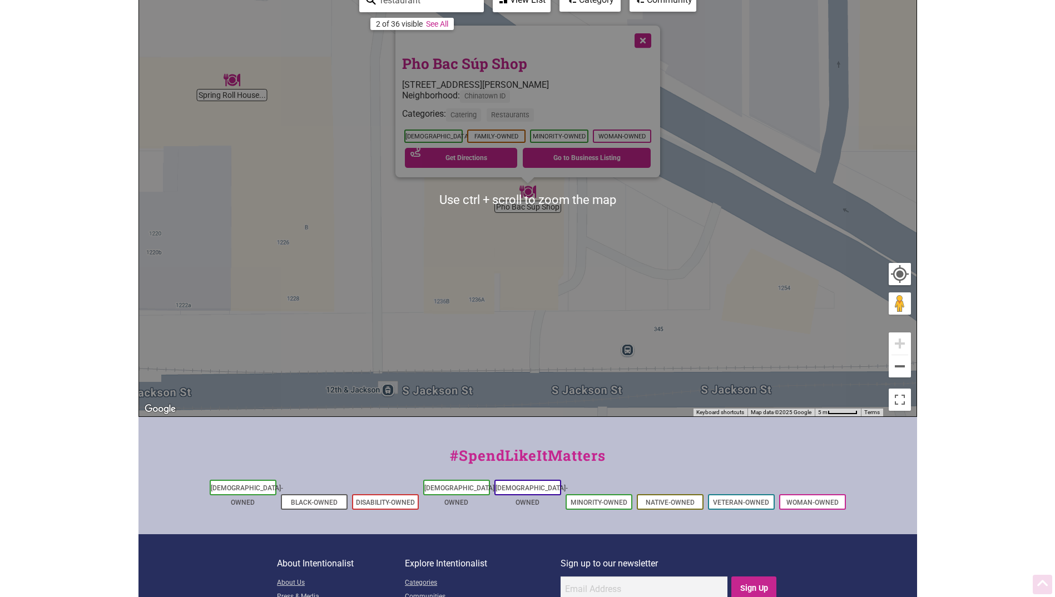
scroll to position [167, 0]
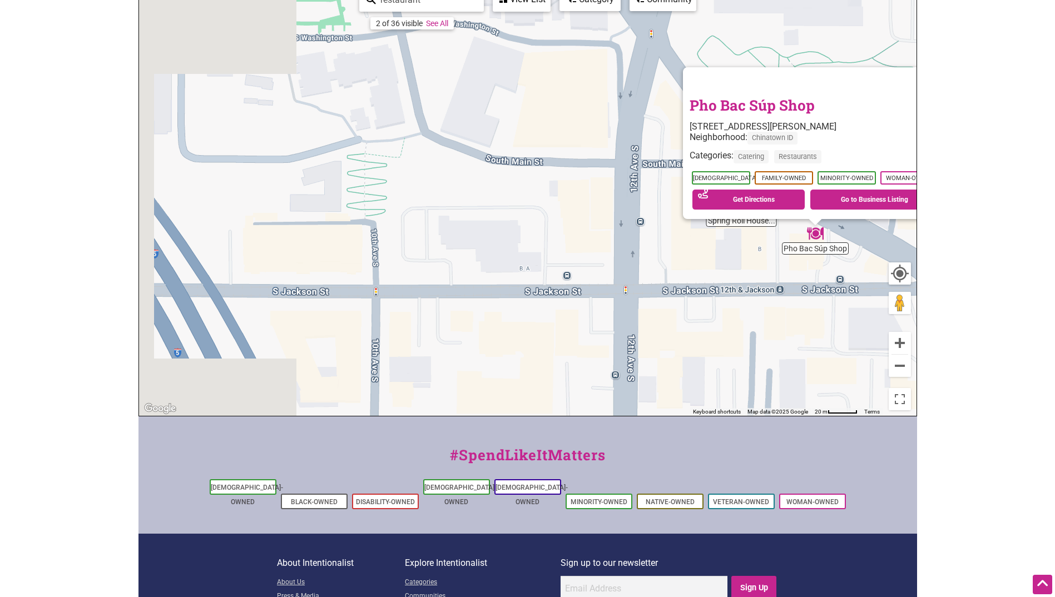
drag, startPoint x: 337, startPoint y: 236, endPoint x: 801, endPoint y: 273, distance: 465.9
click at [801, 273] on div "To navigate, press the arrow keys. Pho Bac Súp Shop 1240 S Jackson St, Seattle,…" at bounding box center [527, 199] width 777 height 433
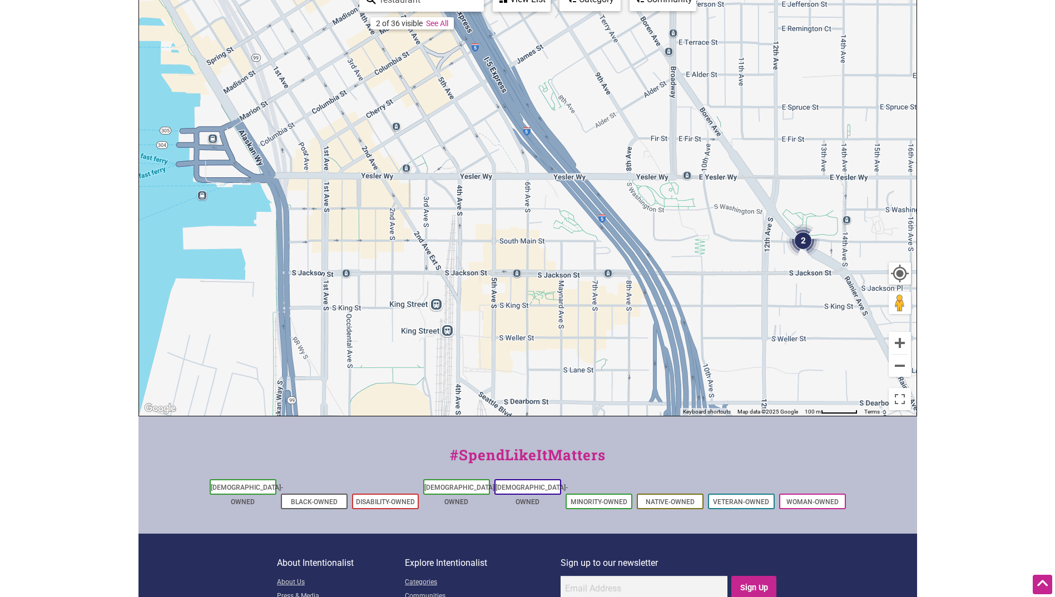
drag, startPoint x: 450, startPoint y: 198, endPoint x: 639, endPoint y: 251, distance: 195.8
click at [639, 251] on div "To navigate, press the arrow keys." at bounding box center [527, 199] width 777 height 433
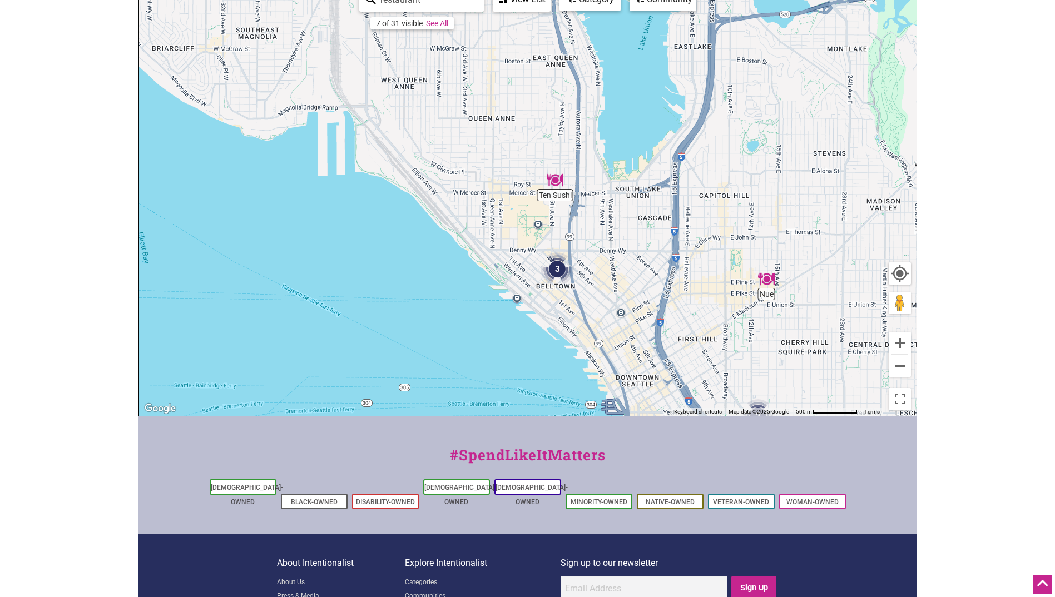
drag, startPoint x: 504, startPoint y: 276, endPoint x: 661, endPoint y: 404, distance: 202.0
click at [661, 404] on div "To navigate, press the arrow keys." at bounding box center [527, 199] width 777 height 433
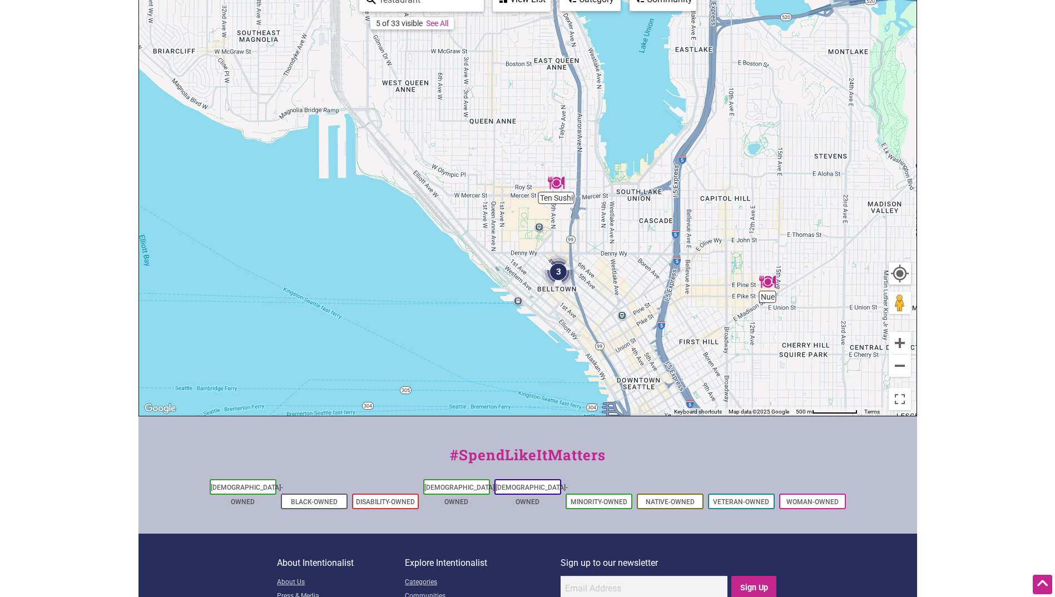
click at [556, 271] on img "3" at bounding box center [558, 272] width 42 height 42
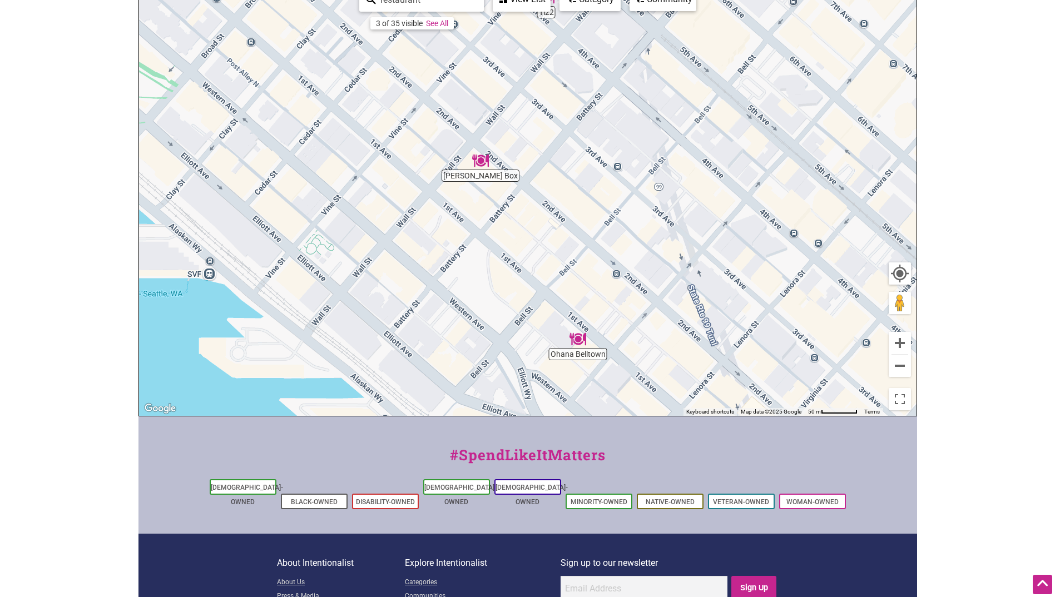
drag, startPoint x: 583, startPoint y: 193, endPoint x: 585, endPoint y: 162, distance: 30.6
click at [585, 163] on div "To navigate, press the arrow keys." at bounding box center [527, 199] width 777 height 433
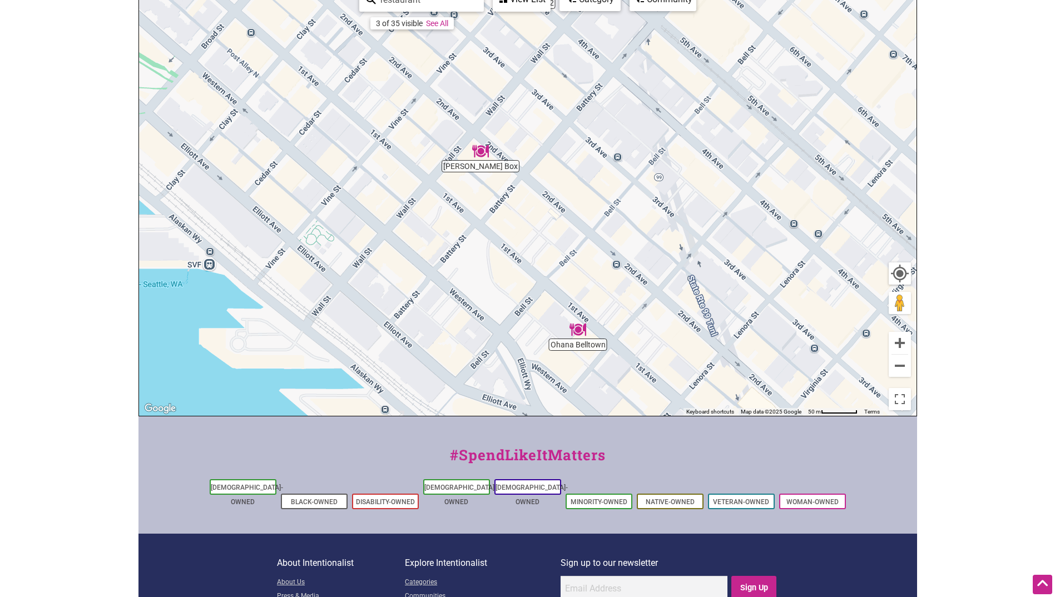
click at [579, 330] on img "Ohana Belltown" at bounding box center [578, 330] width 26 height 26
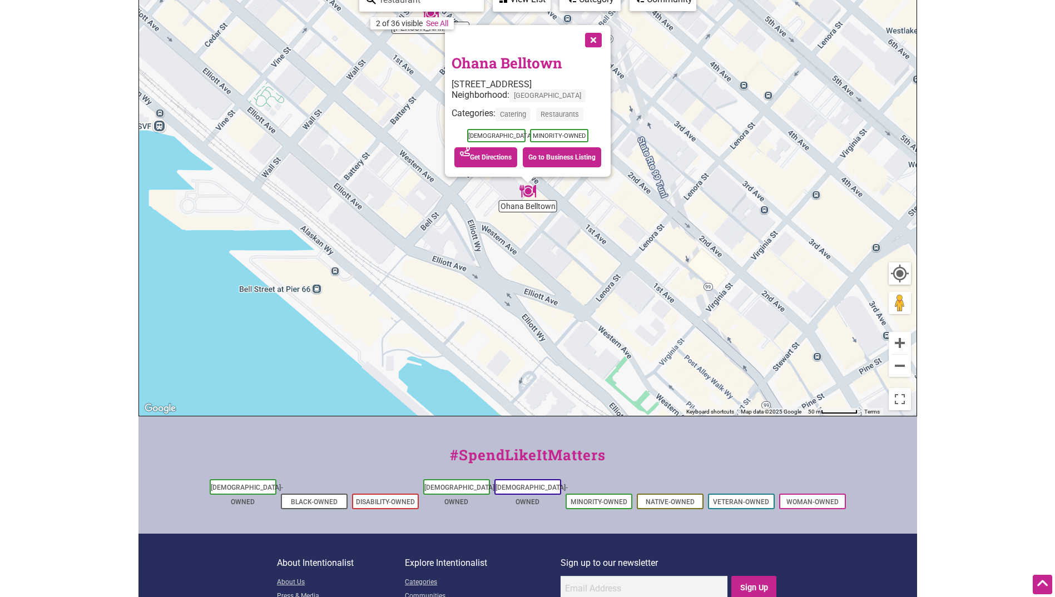
click at [537, 61] on link "Ohana Belltown" at bounding box center [507, 62] width 111 height 19
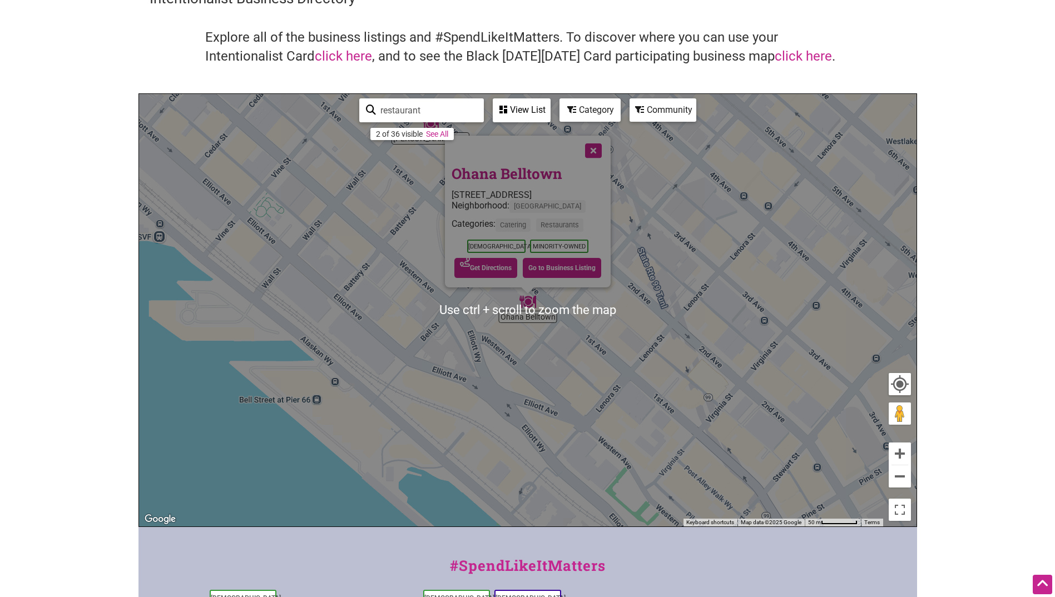
scroll to position [56, 0]
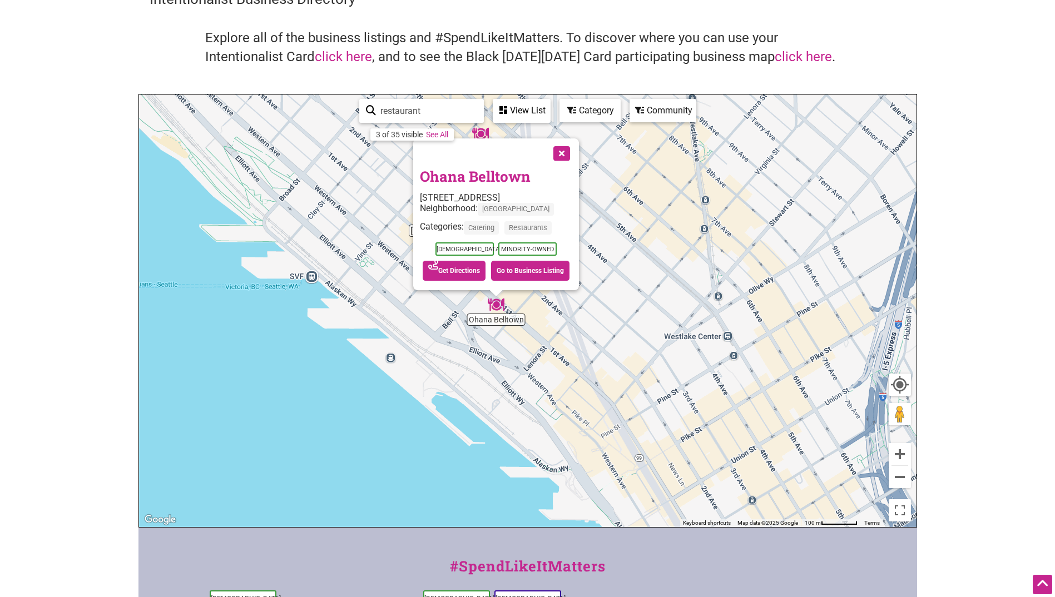
click at [559, 153] on button "Close" at bounding box center [561, 152] width 28 height 28
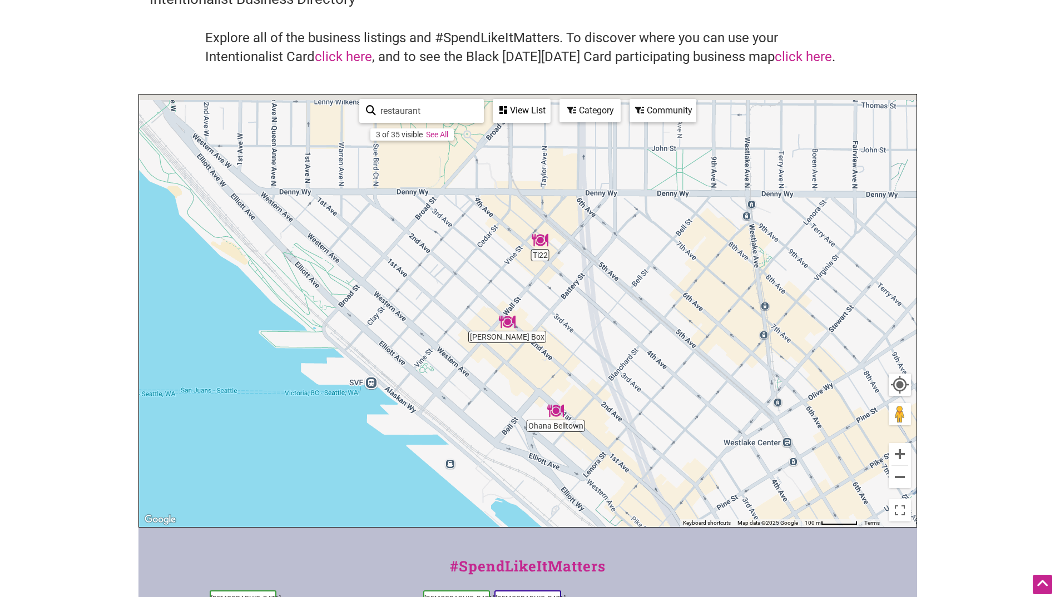
drag, startPoint x: 518, startPoint y: 241, endPoint x: 569, endPoint y: 356, distance: 125.2
click at [581, 355] on div "To navigate, press the arrow keys." at bounding box center [527, 311] width 777 height 433
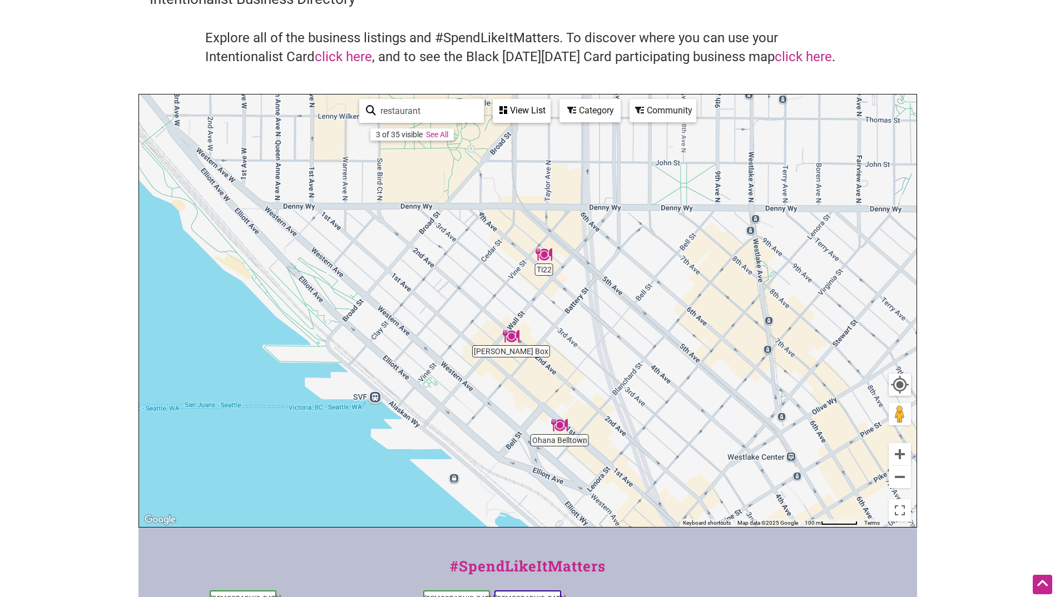
click at [511, 333] on img "Doner Box" at bounding box center [511, 337] width 26 height 26
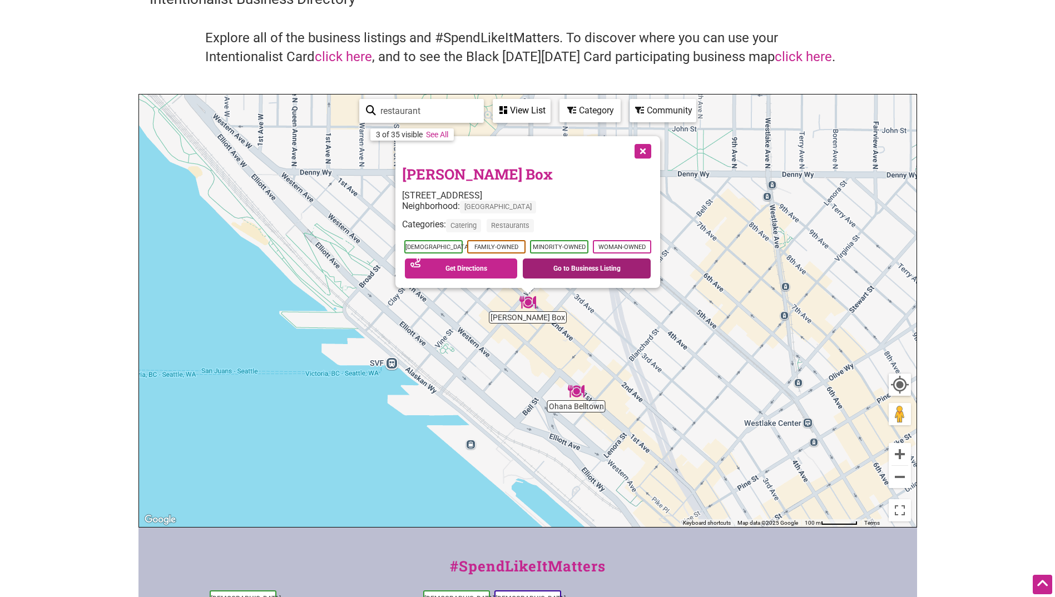
click at [589, 270] on link "Go to Business Listing" at bounding box center [587, 269] width 128 height 20
click at [644, 150] on button "Close" at bounding box center [642, 150] width 28 height 28
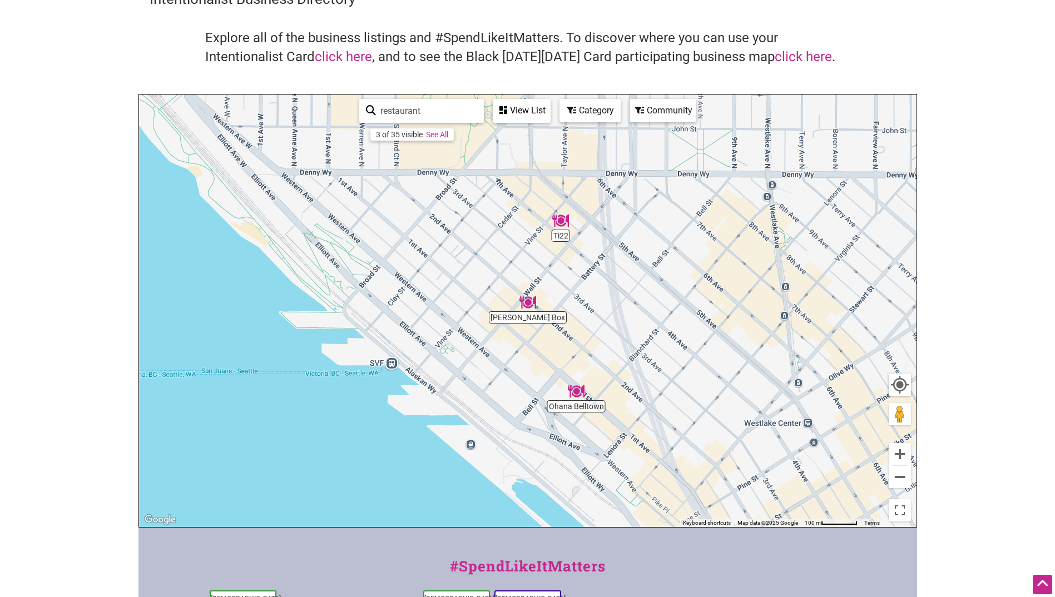
click at [562, 219] on img "Ti22" at bounding box center [561, 221] width 26 height 26
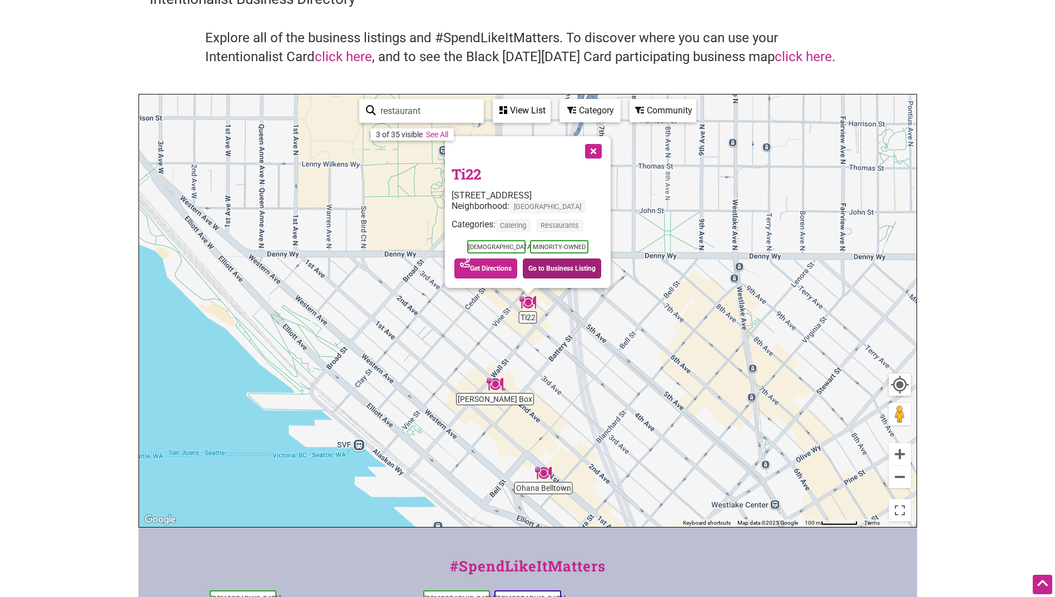
click at [553, 268] on link "Go to Business Listing" at bounding box center [562, 269] width 78 height 20
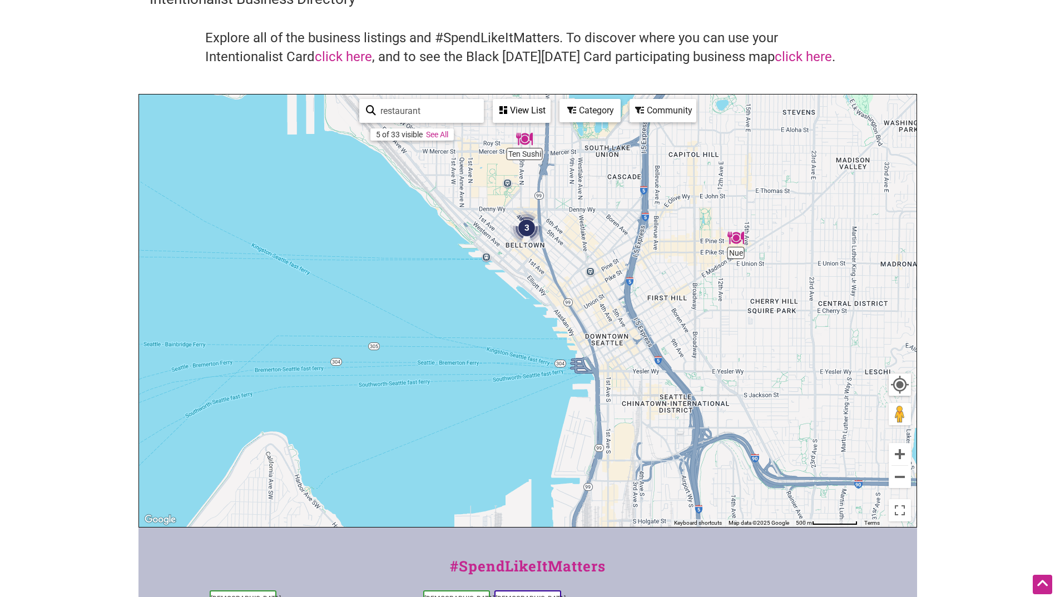
drag, startPoint x: 666, startPoint y: 409, endPoint x: 633, endPoint y: 288, distance: 125.6
click at [633, 288] on div "To navigate, press the arrow keys." at bounding box center [527, 311] width 777 height 433
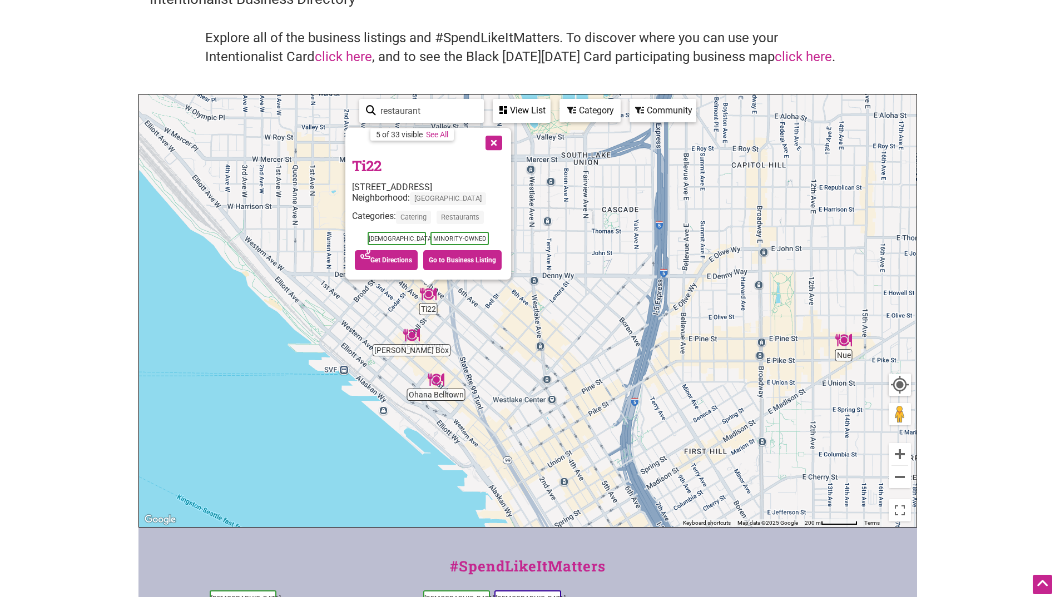
click at [490, 142] on button "Close" at bounding box center [493, 142] width 28 height 28
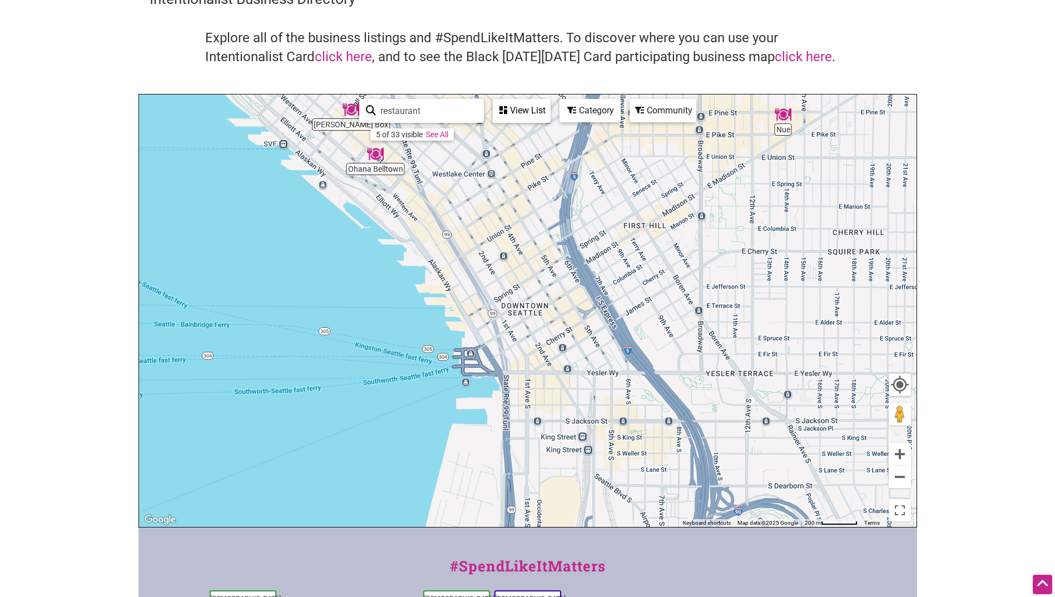
drag, startPoint x: 605, startPoint y: 375, endPoint x: 543, endPoint y: 148, distance: 235.7
click at [543, 148] on div "To navigate, press the arrow keys." at bounding box center [527, 311] width 777 height 433
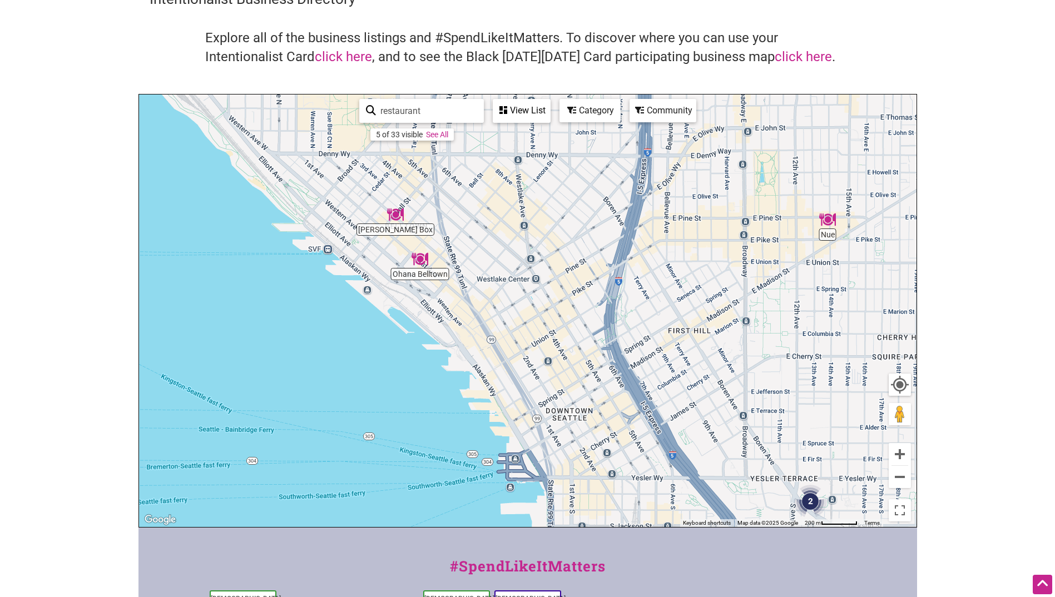
drag, startPoint x: 506, startPoint y: 226, endPoint x: 546, endPoint y: 321, distance: 102.5
click at [547, 324] on div "To navigate, press the arrow keys." at bounding box center [527, 311] width 777 height 433
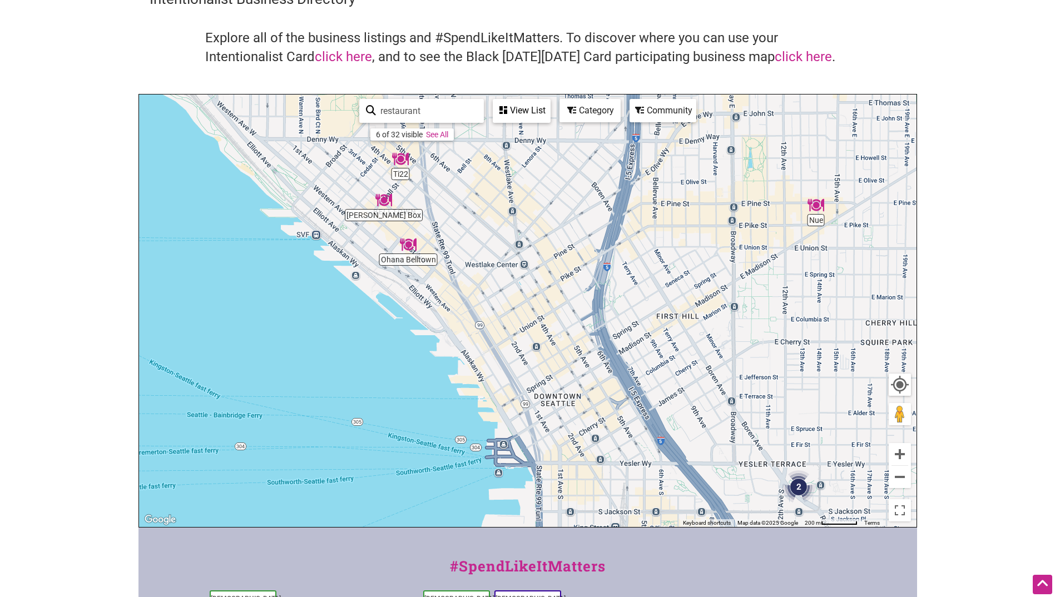
click at [816, 205] on img "Nue" at bounding box center [816, 205] width 26 height 26
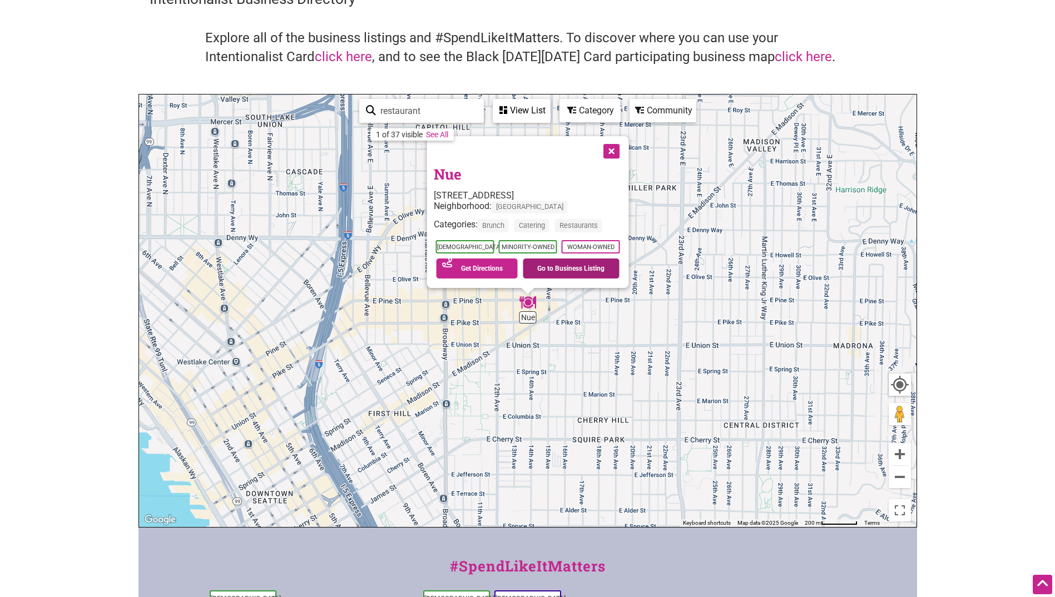
click at [578, 269] on link "Go to Business Listing" at bounding box center [571, 269] width 97 height 20
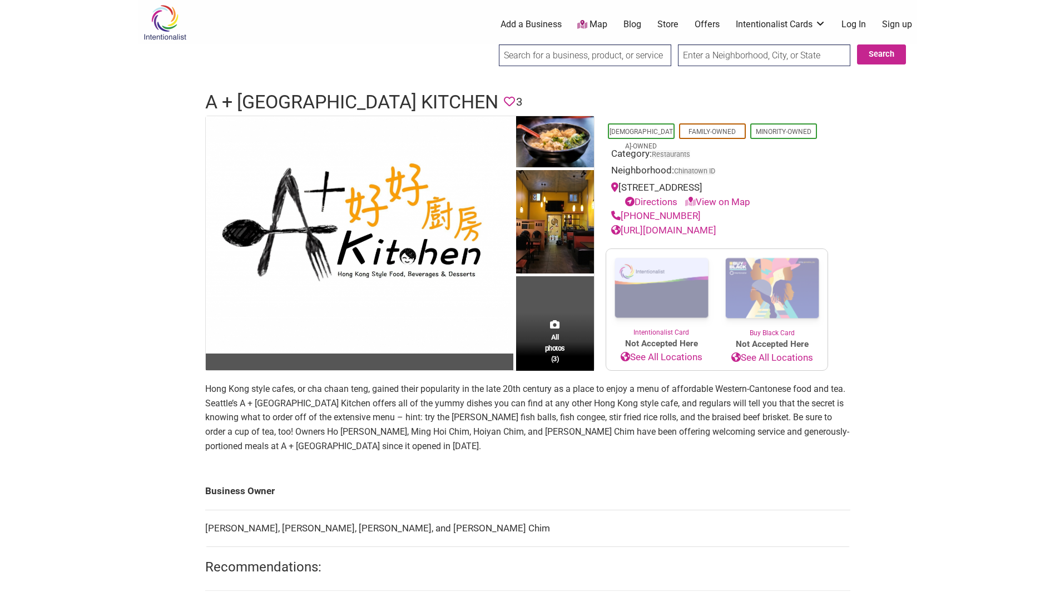
click at [716, 227] on link "[URL][DOMAIN_NAME]" at bounding box center [663, 230] width 105 height 11
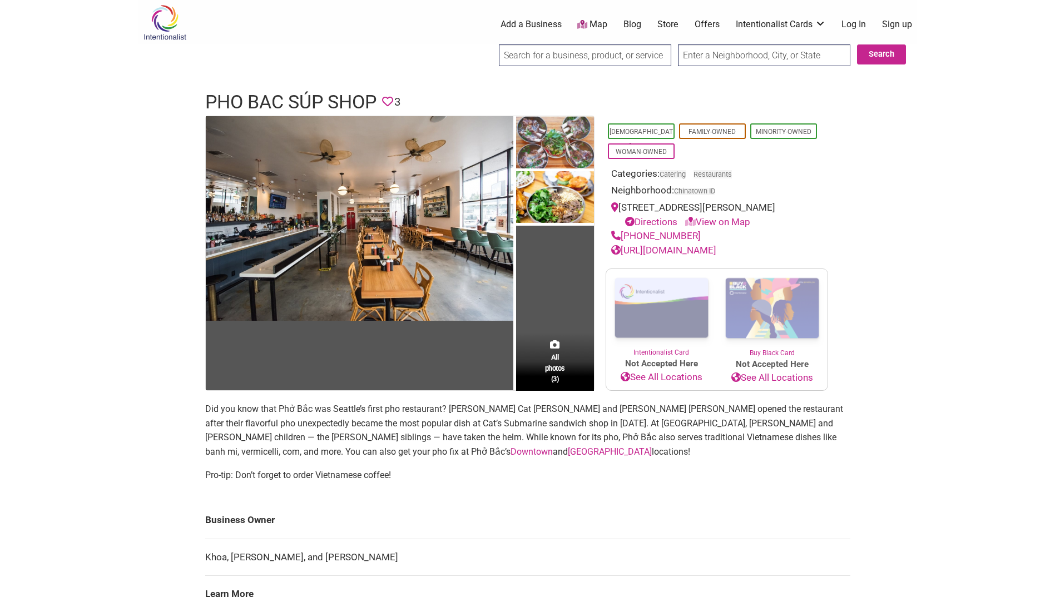
click at [688, 251] on link "https://www.thephobac.com/" at bounding box center [663, 250] width 105 height 11
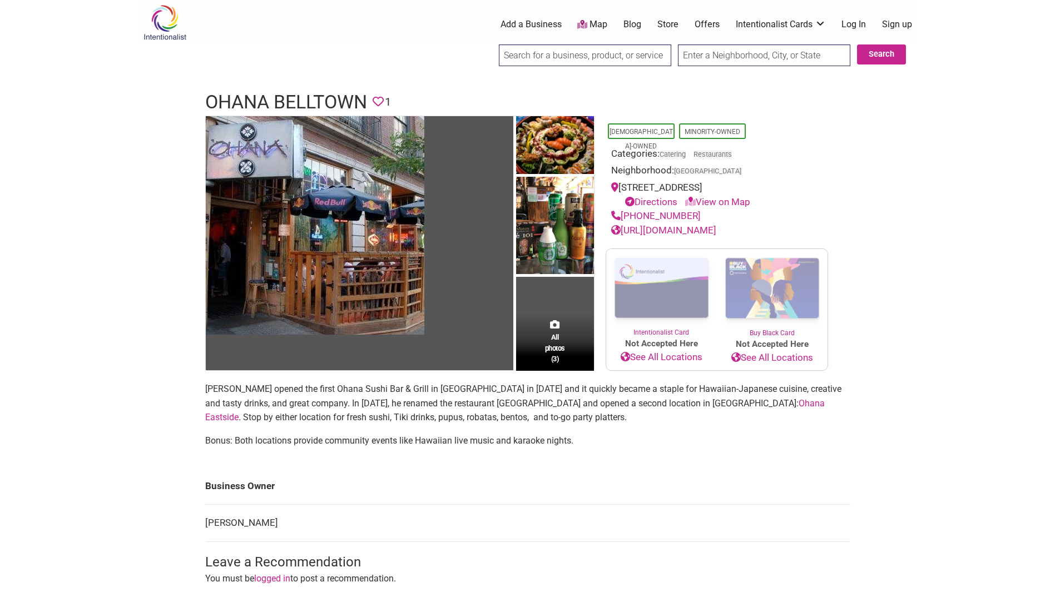
click at [695, 227] on link "[URL][DOMAIN_NAME]" at bounding box center [663, 230] width 105 height 11
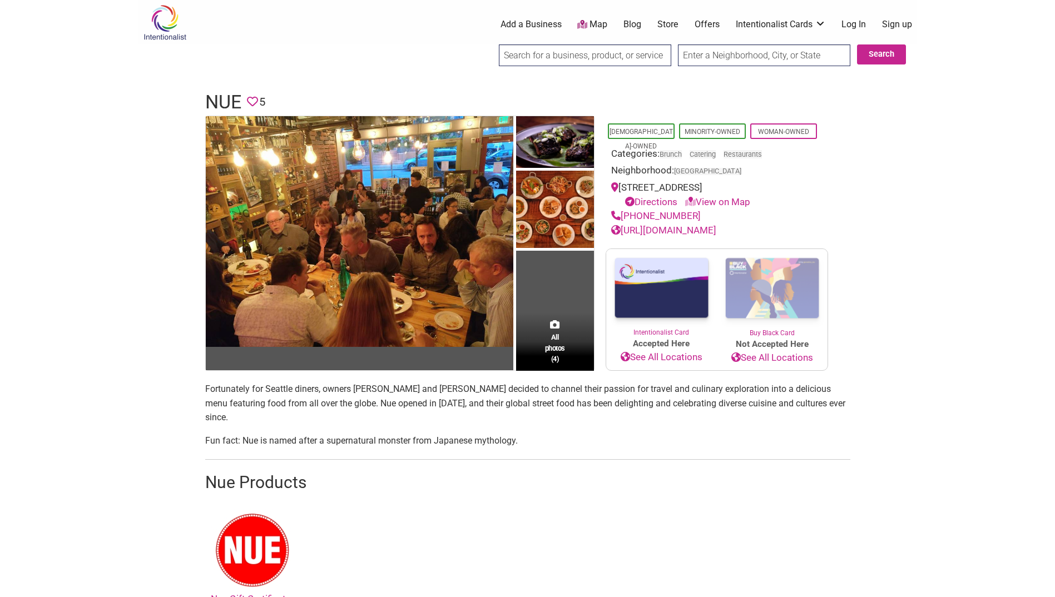
click at [700, 228] on link "[URL][DOMAIN_NAME]" at bounding box center [663, 230] width 105 height 11
